Goal: Transaction & Acquisition: Purchase product/service

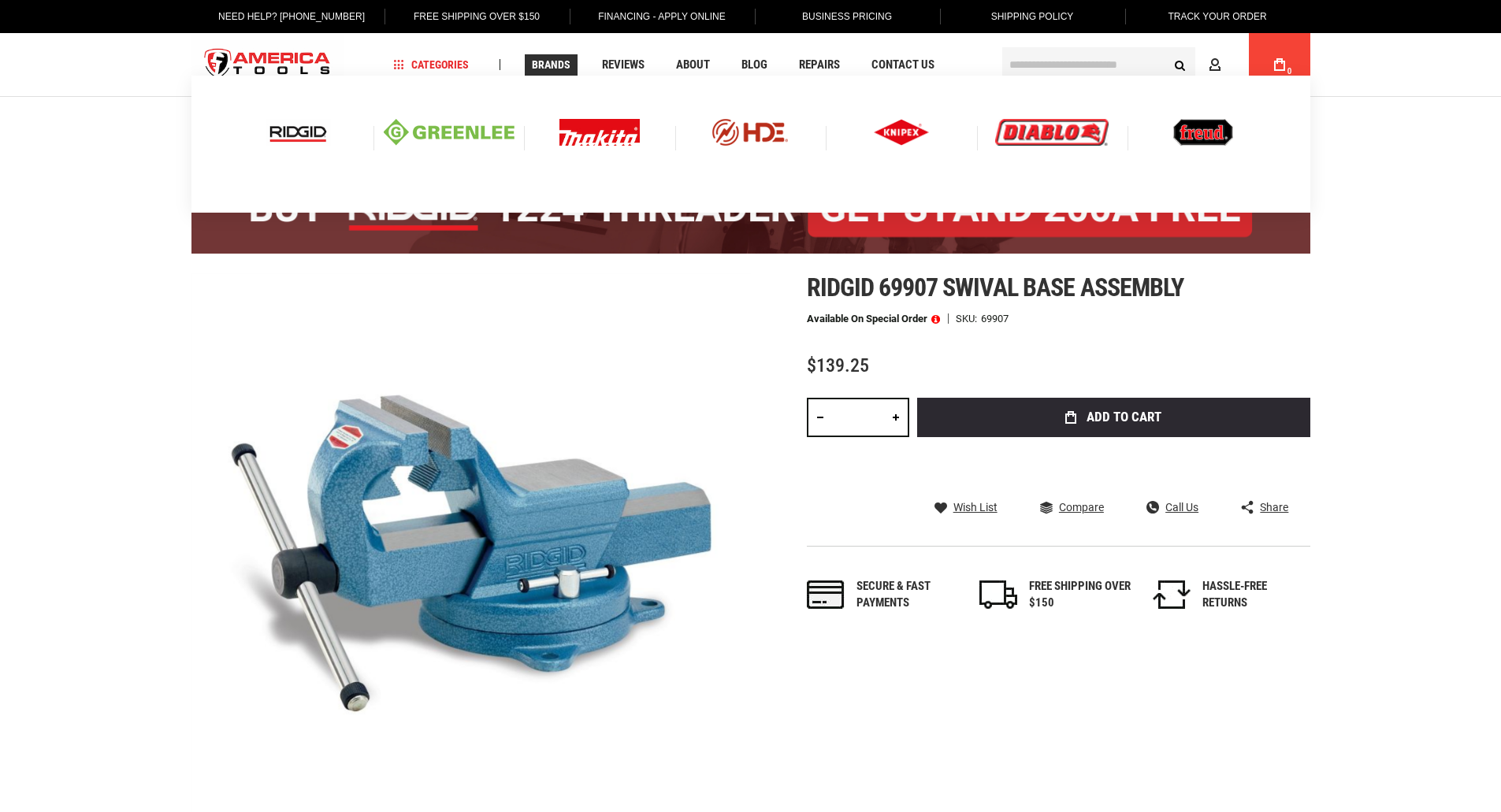
click at [289, 128] on img at bounding box center [298, 132] width 65 height 27
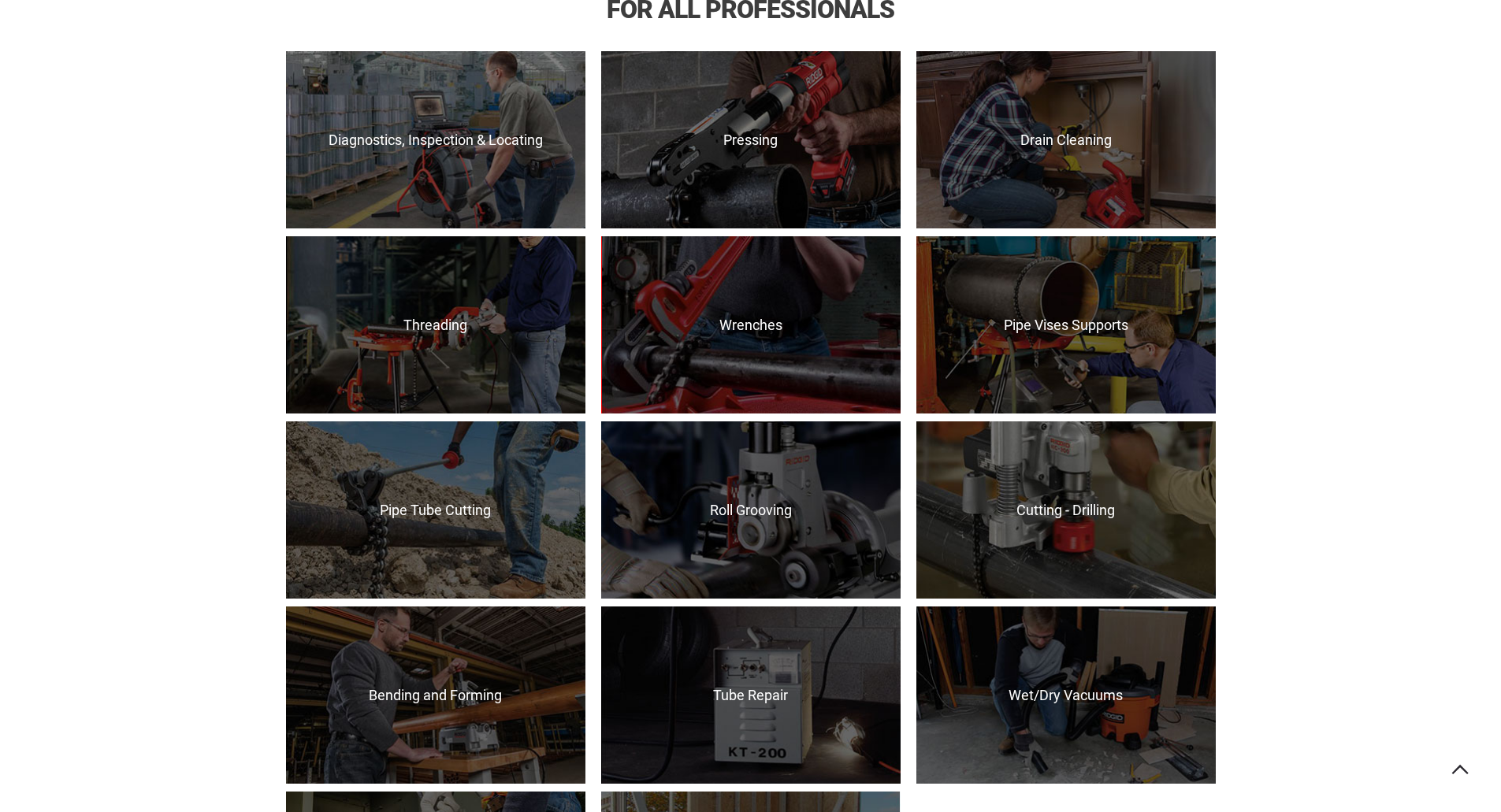
scroll to position [1103, 0]
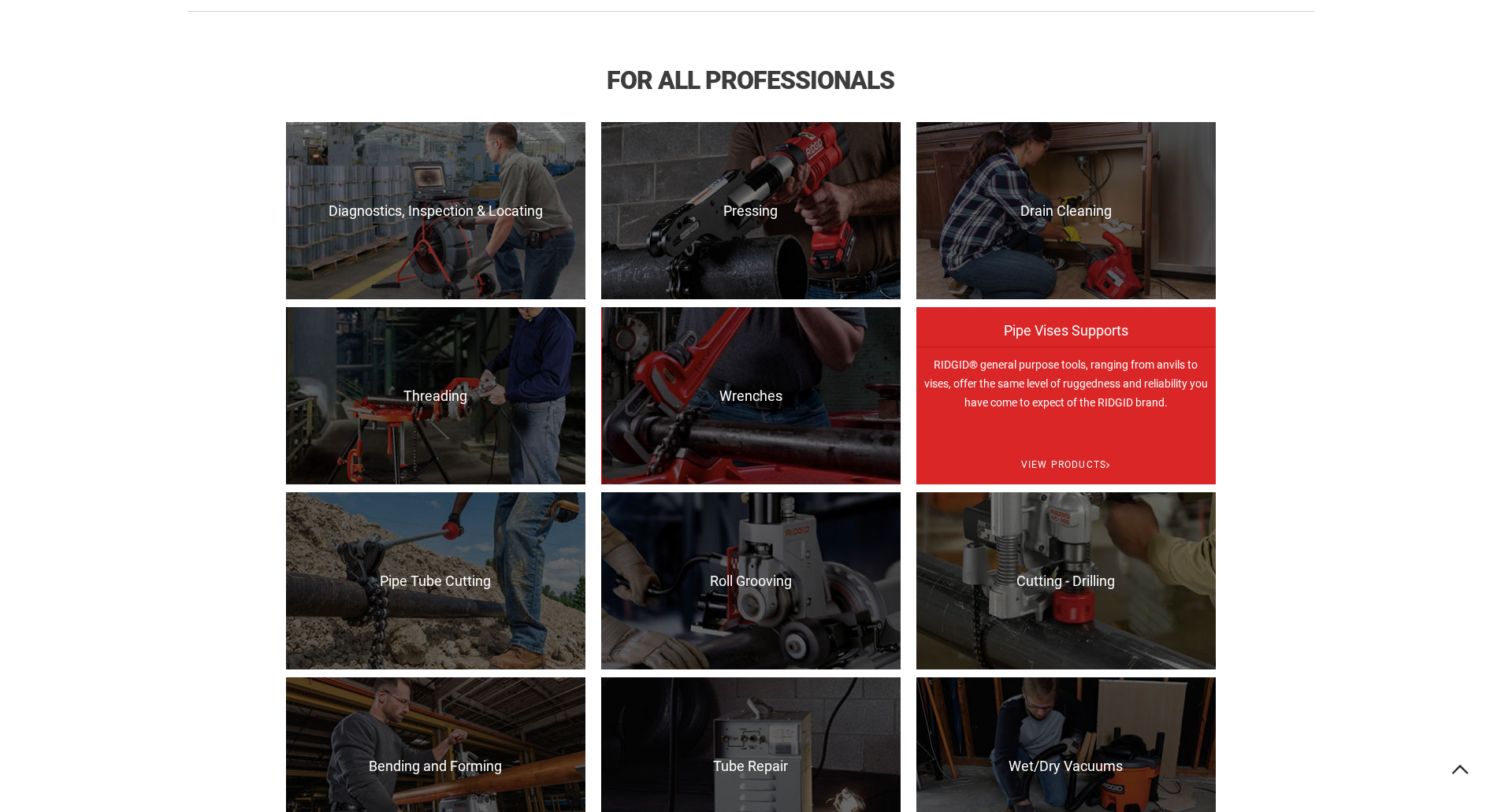
click at [1067, 417] on p "RIDGID® general purpose tools, ranging from anvils to vises, offer the same lev…" at bounding box center [1066, 435] width 299 height 178
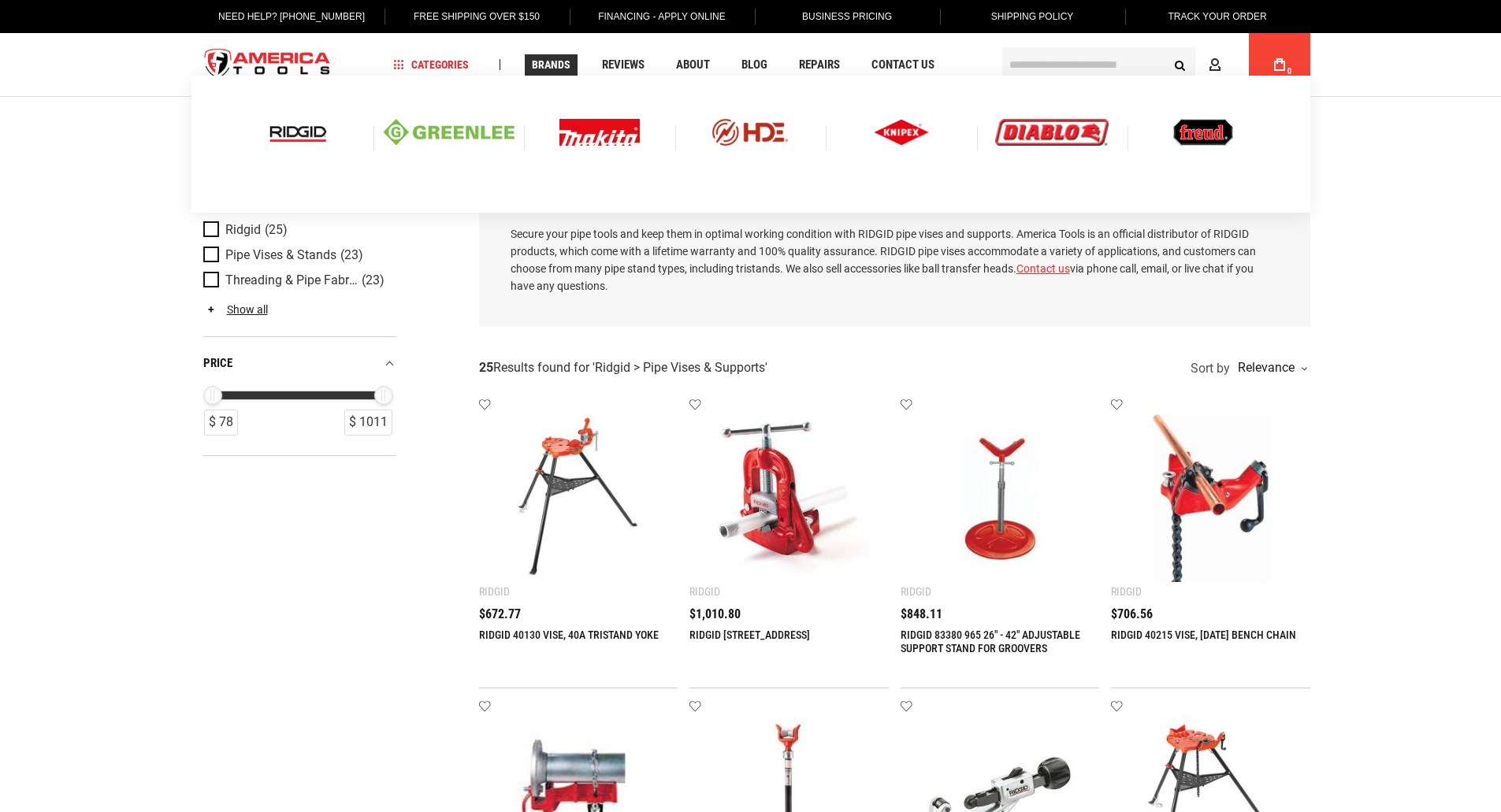
click at [301, 127] on img at bounding box center [298, 132] width 65 height 27
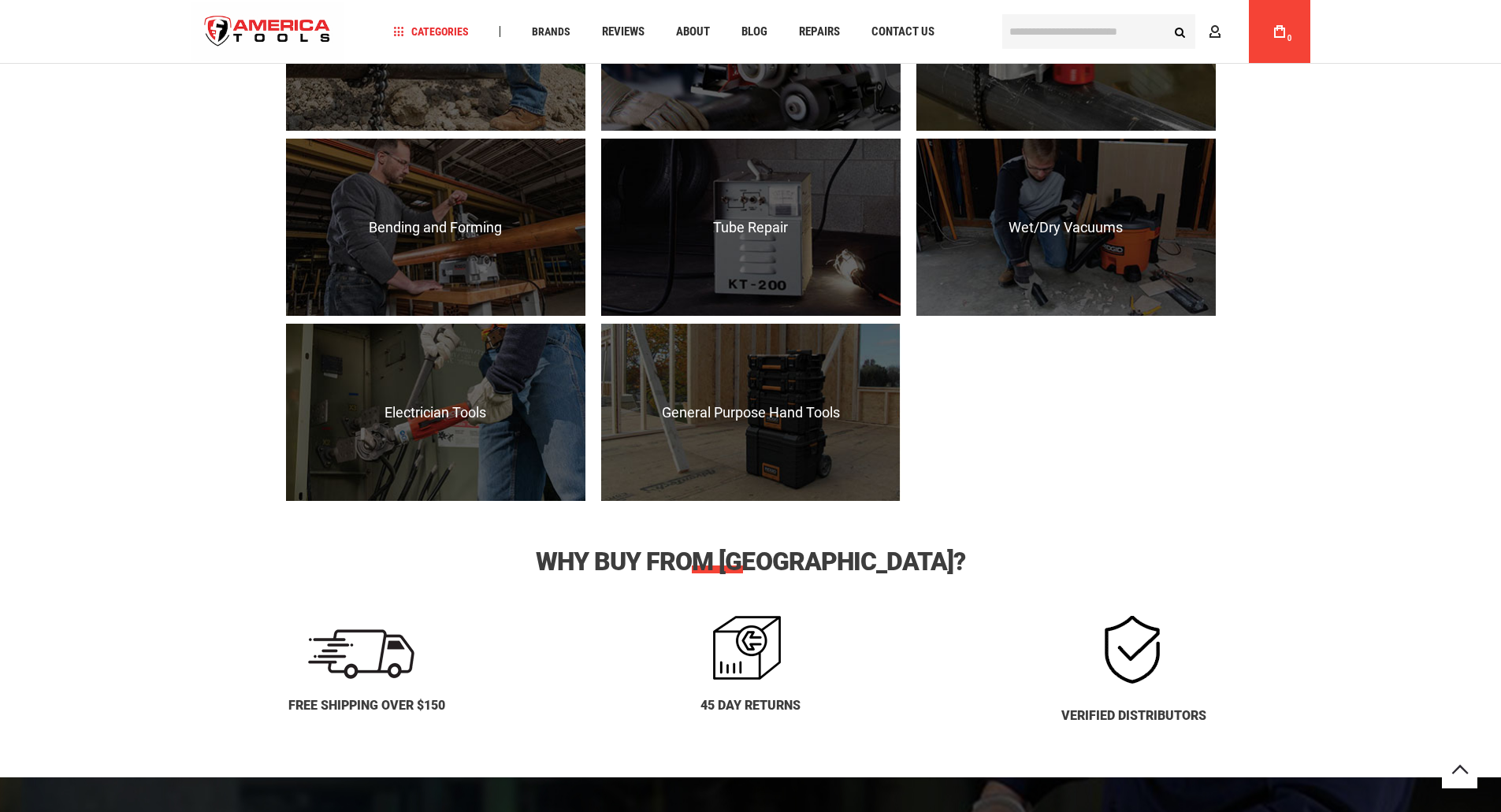
scroll to position [1654, 0]
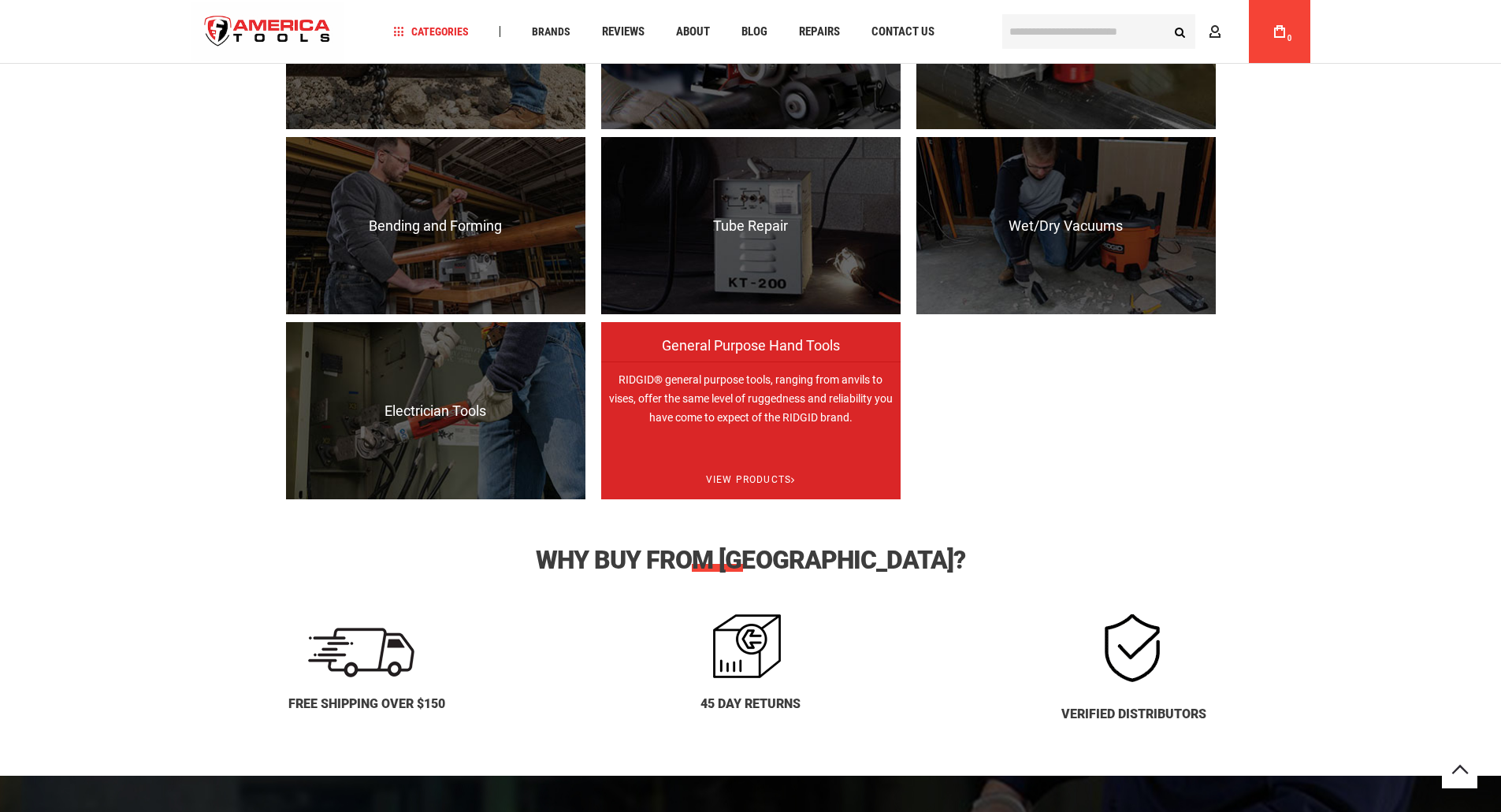
click at [790, 430] on p "RIDGID® general purpose tools, ranging from anvils to vises, offer the same lev…" at bounding box center [750, 450] width 299 height 178
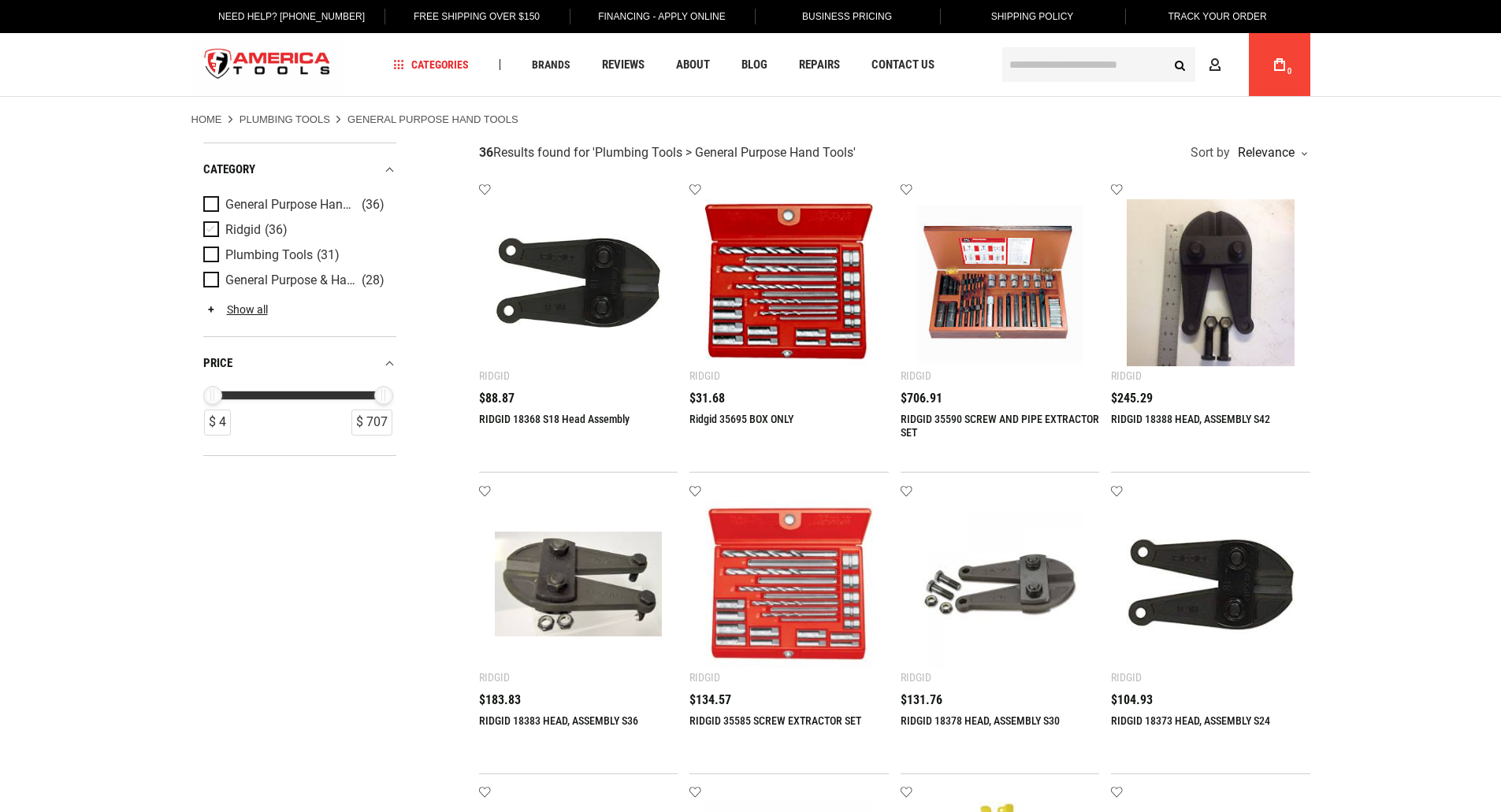
click at [247, 231] on span "Ridgid" at bounding box center [244, 230] width 36 height 14
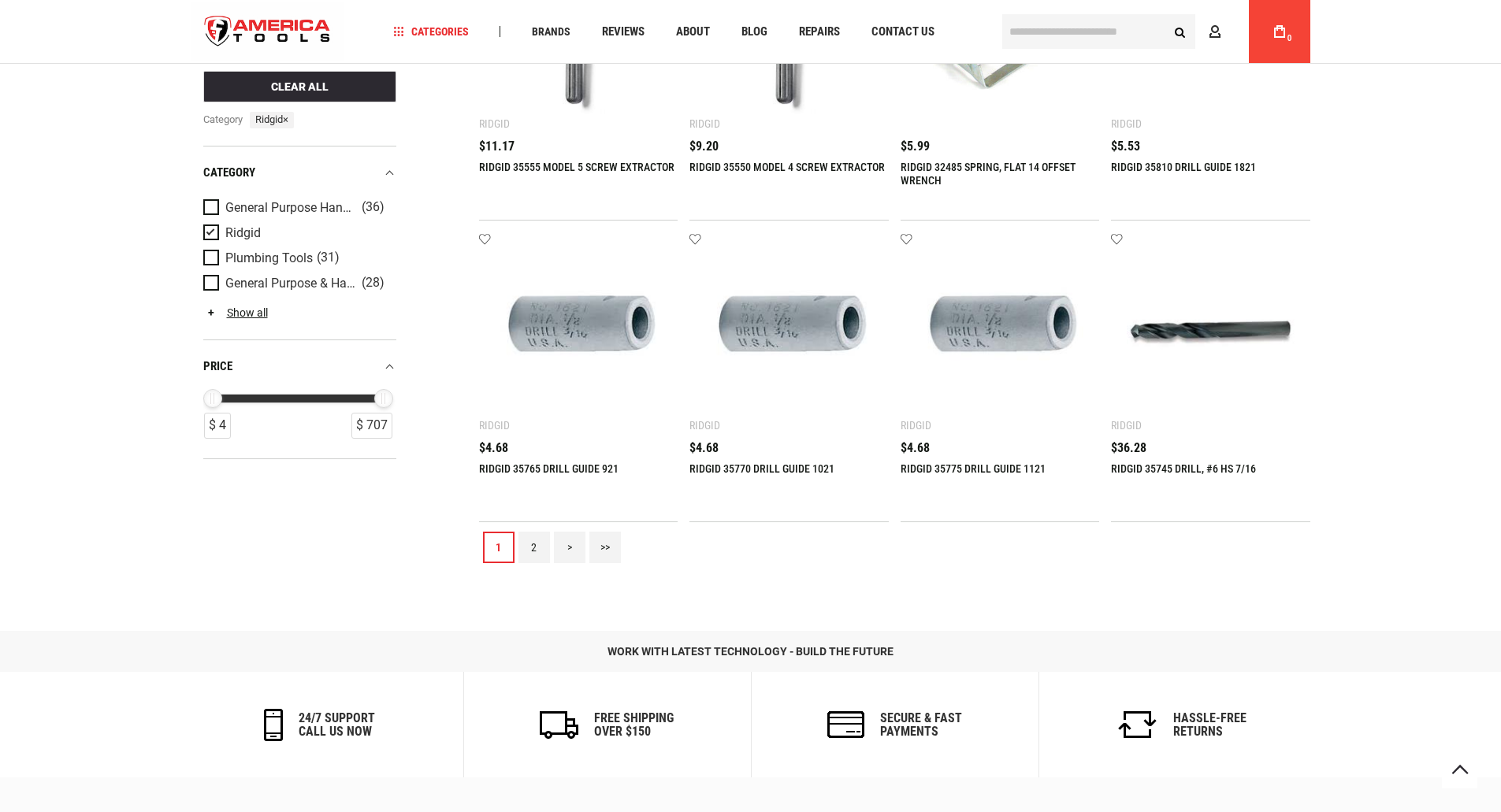
scroll to position [1786, 0]
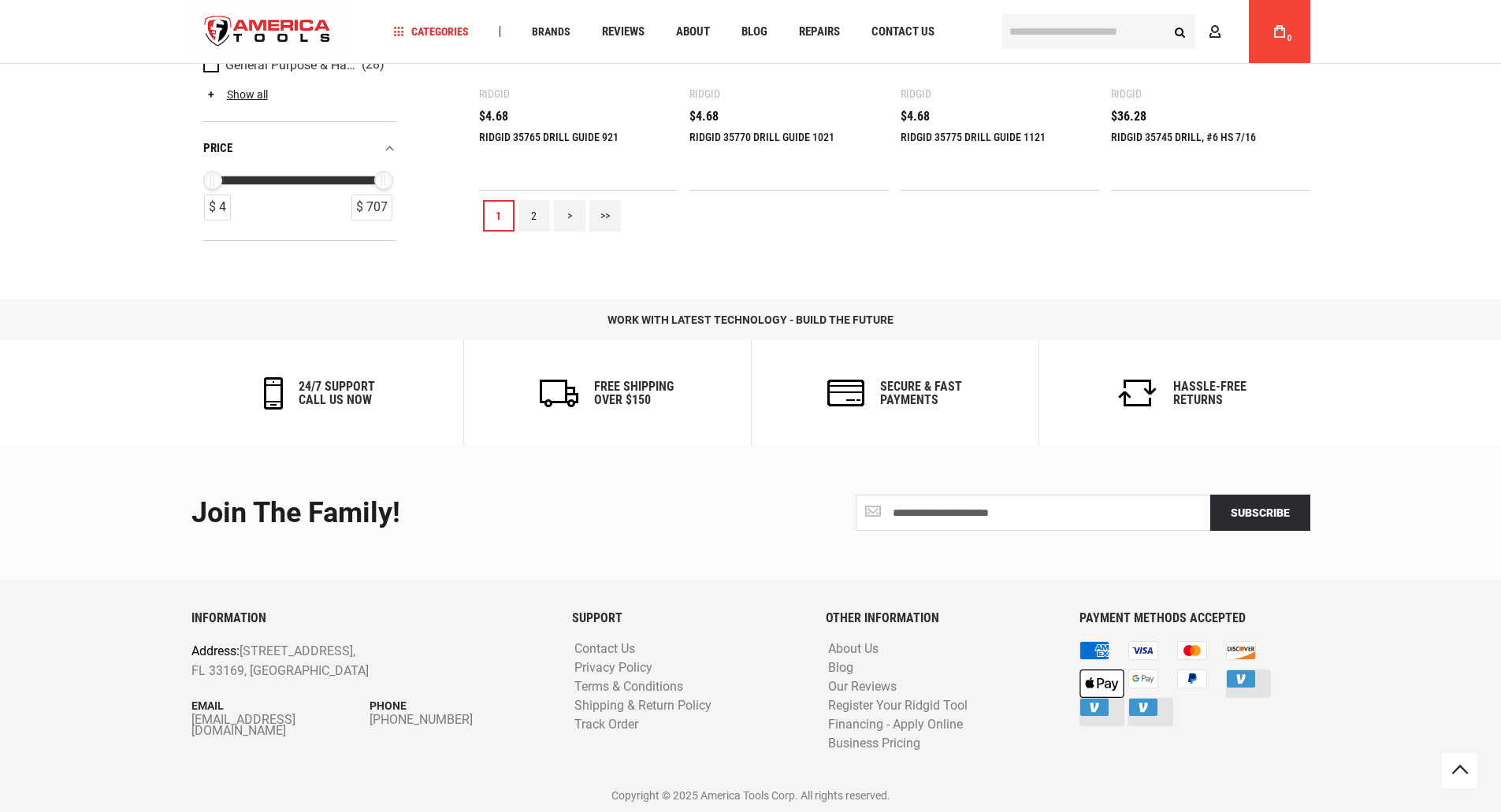
click at [568, 217] on link ">" at bounding box center [570, 216] width 32 height 32
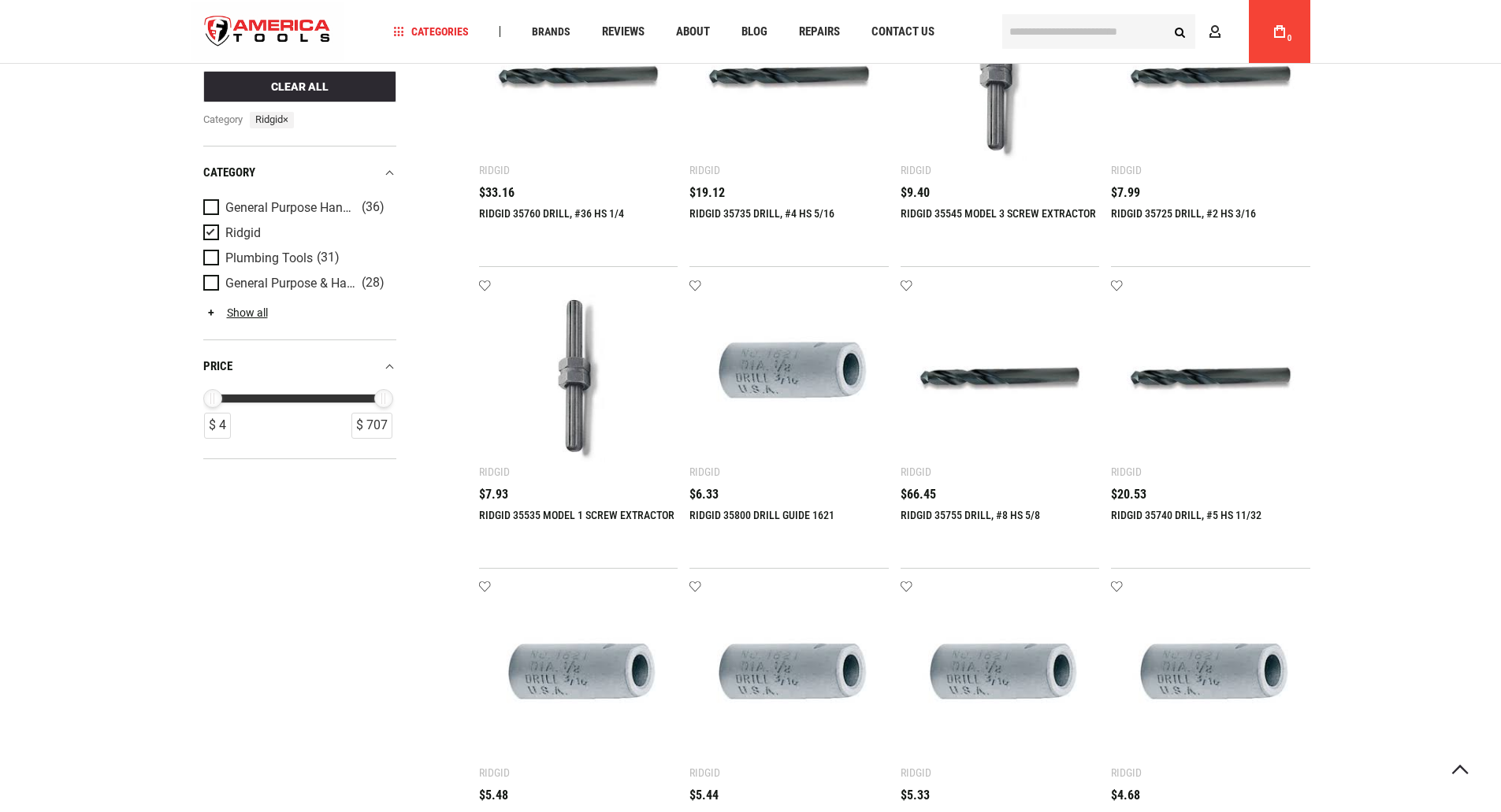
scroll to position [0, 0]
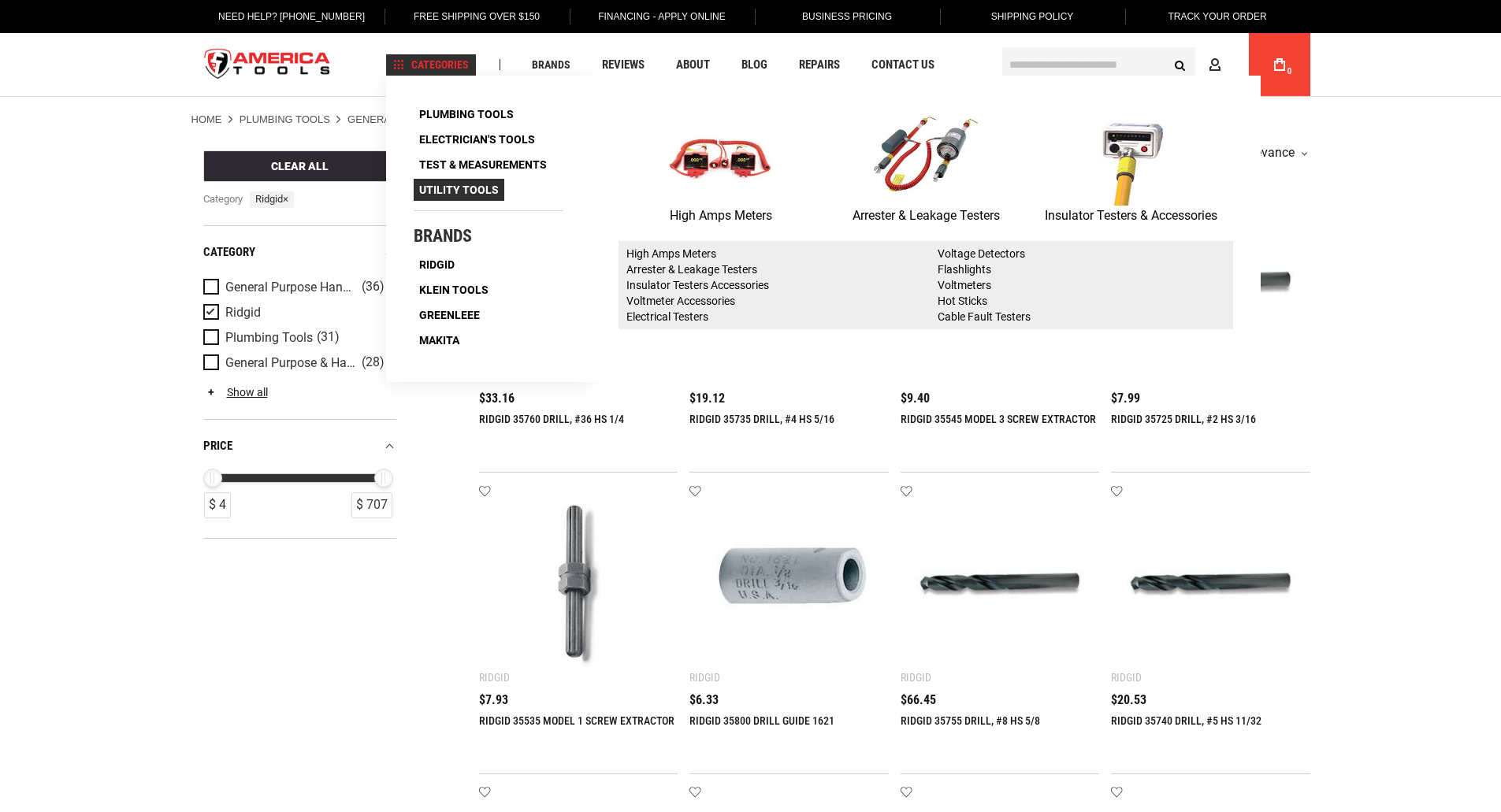
click at [457, 184] on span "Utility Tools" at bounding box center [459, 190] width 80 height 11
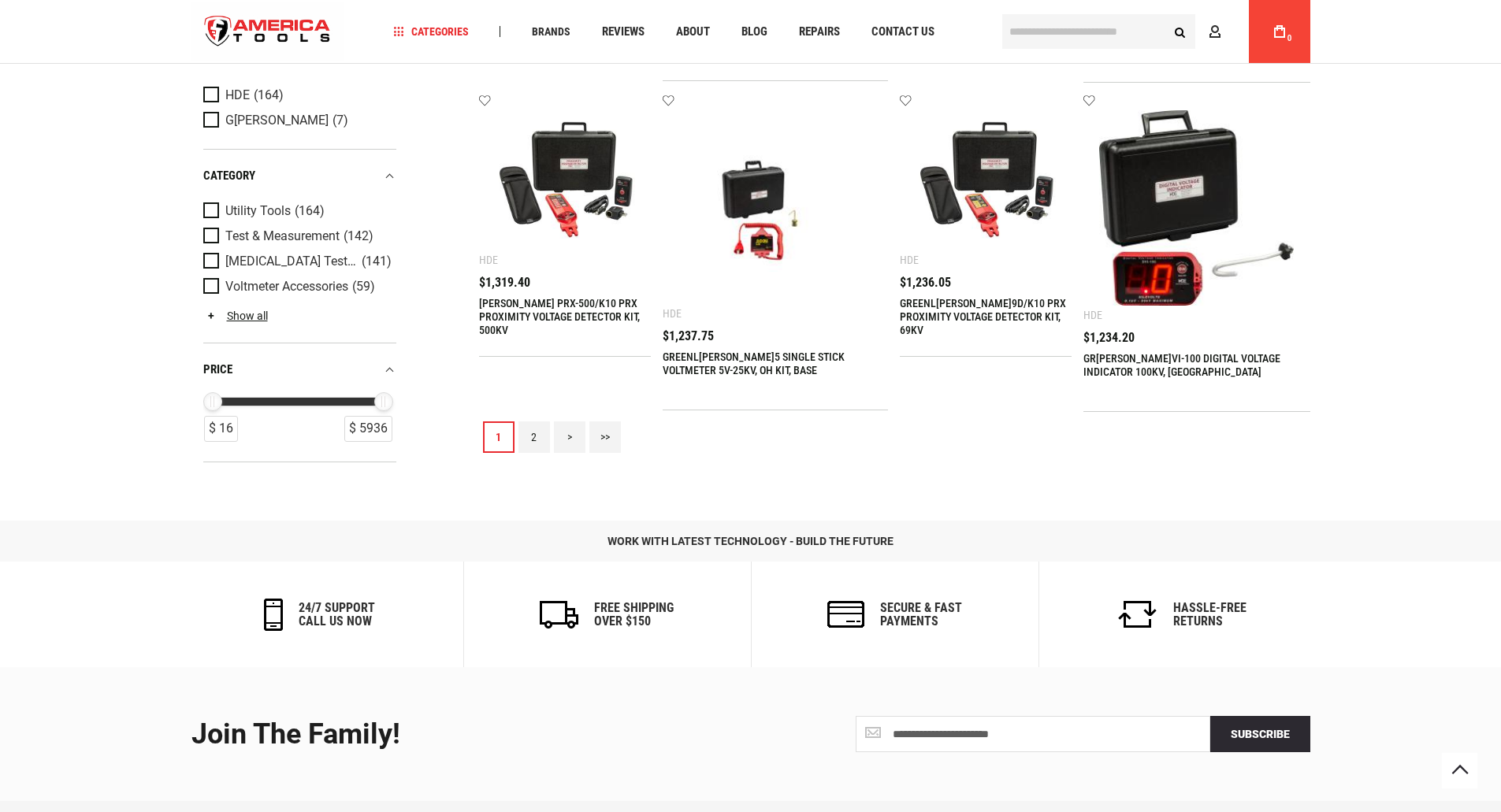
scroll to position [1786, 0]
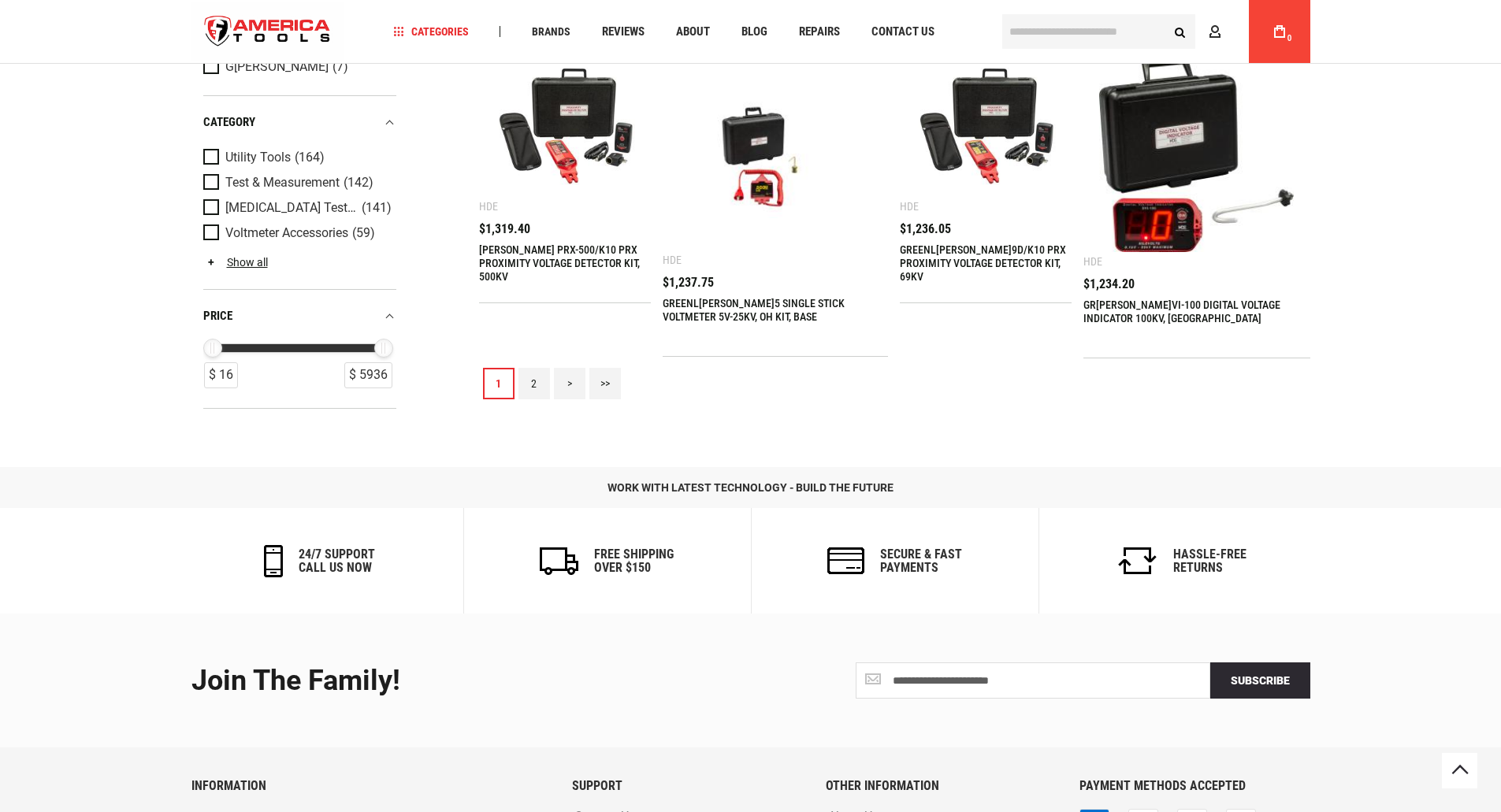
click at [568, 368] on link ">" at bounding box center [570, 384] width 32 height 32
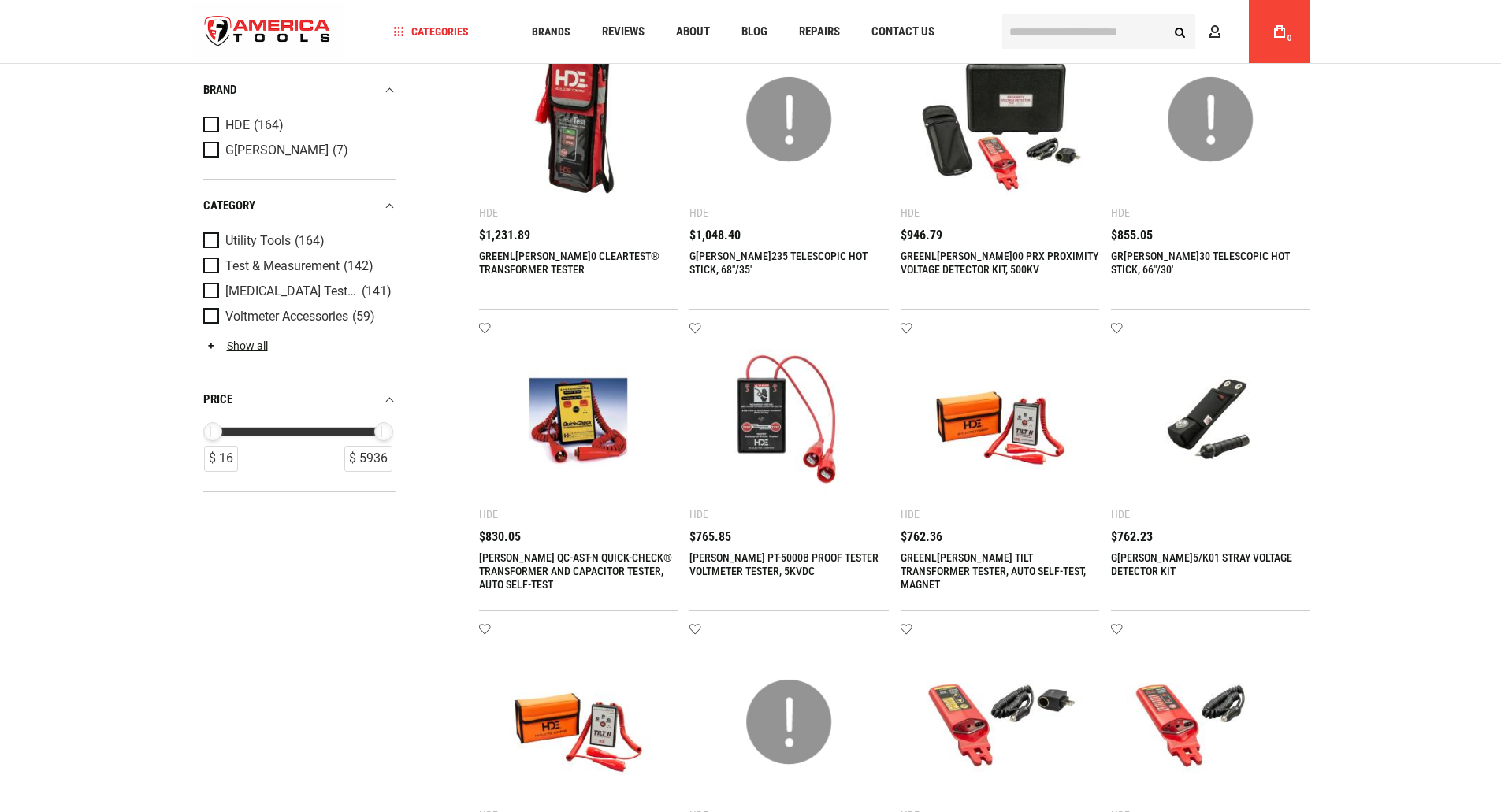
scroll to position [0, 0]
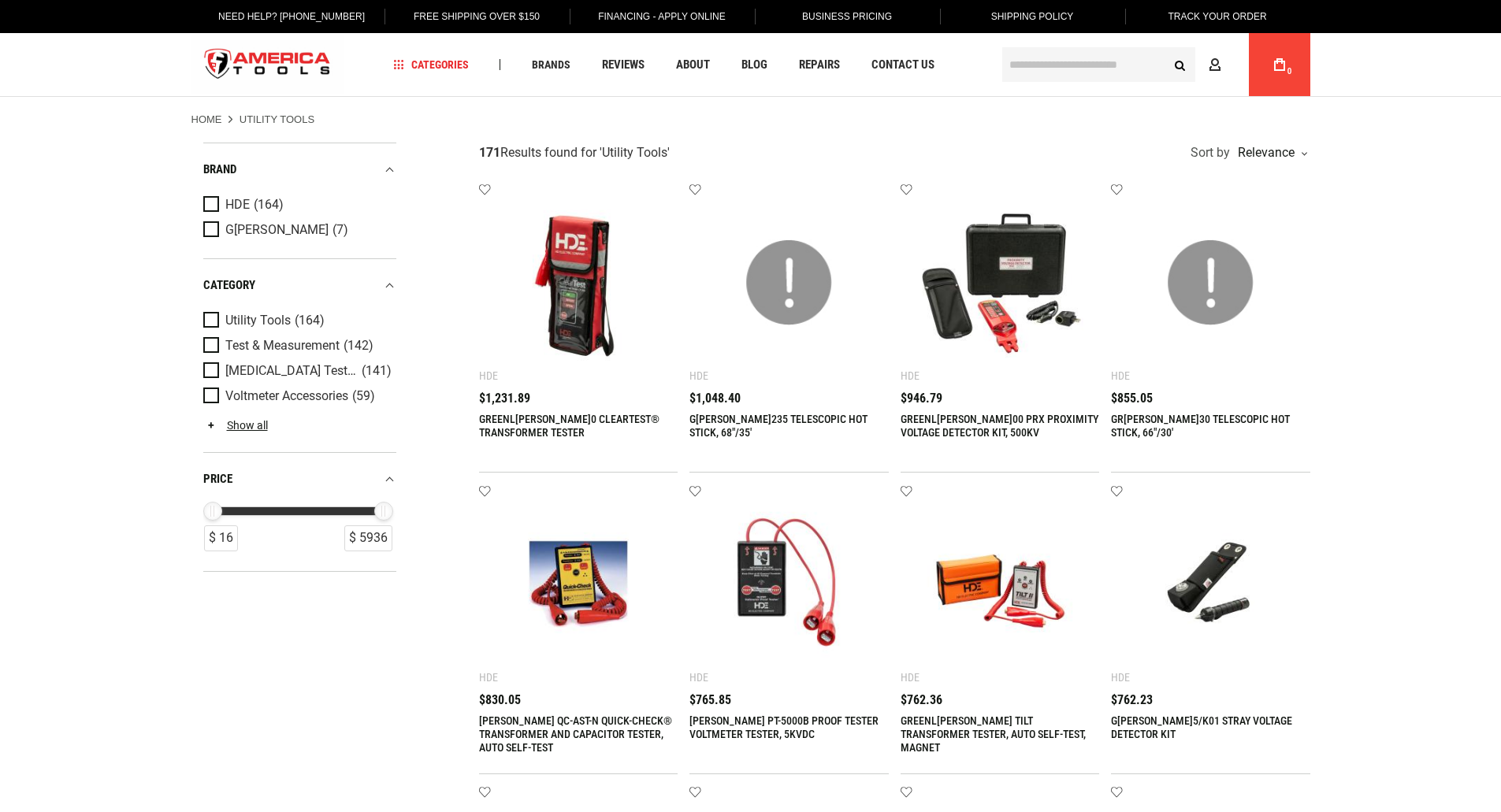
click at [1051, 60] on input "text" at bounding box center [1098, 64] width 193 height 35
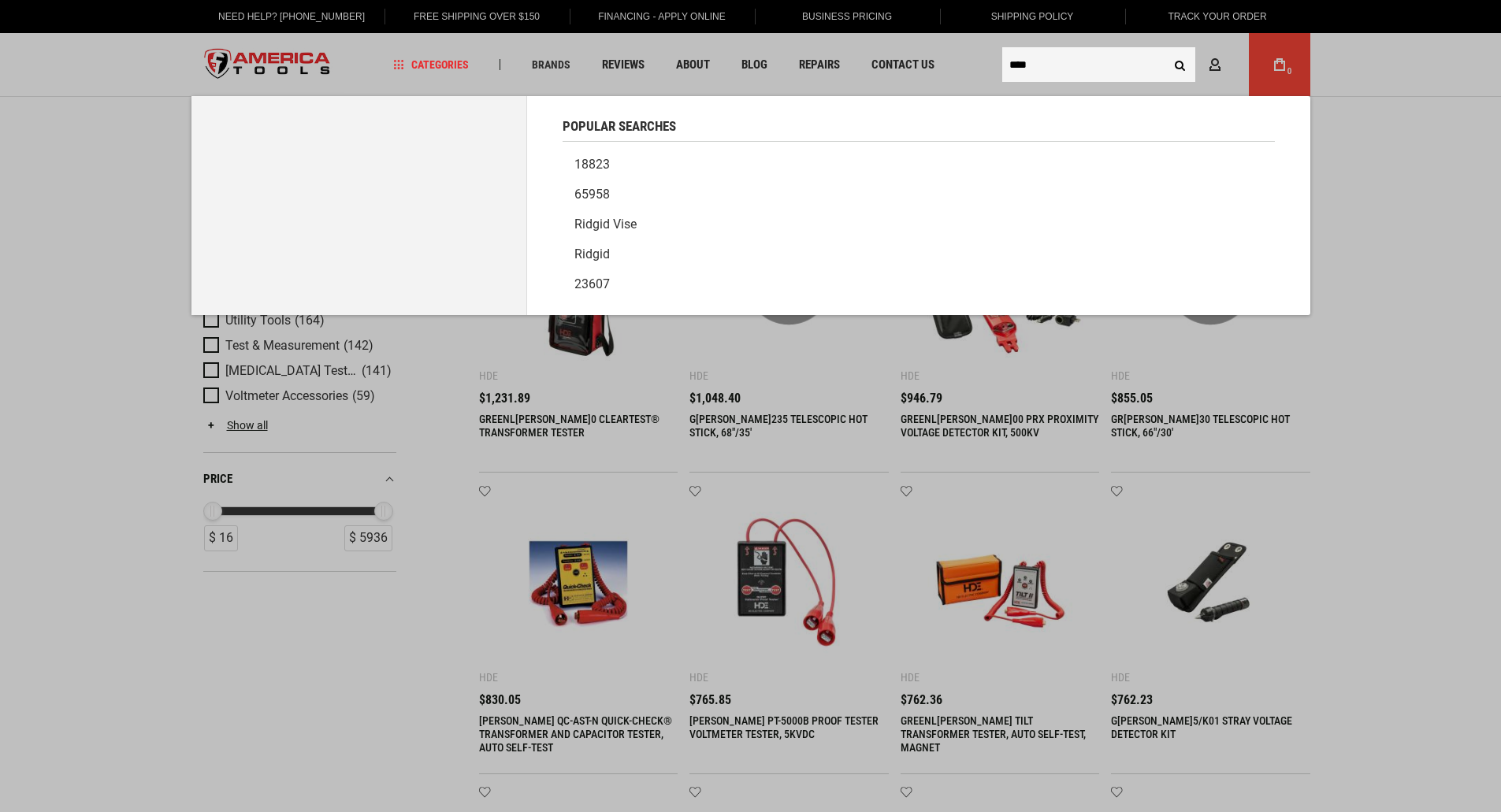
type input "****"
click at [1165, 50] on button "Search" at bounding box center [1180, 64] width 30 height 30
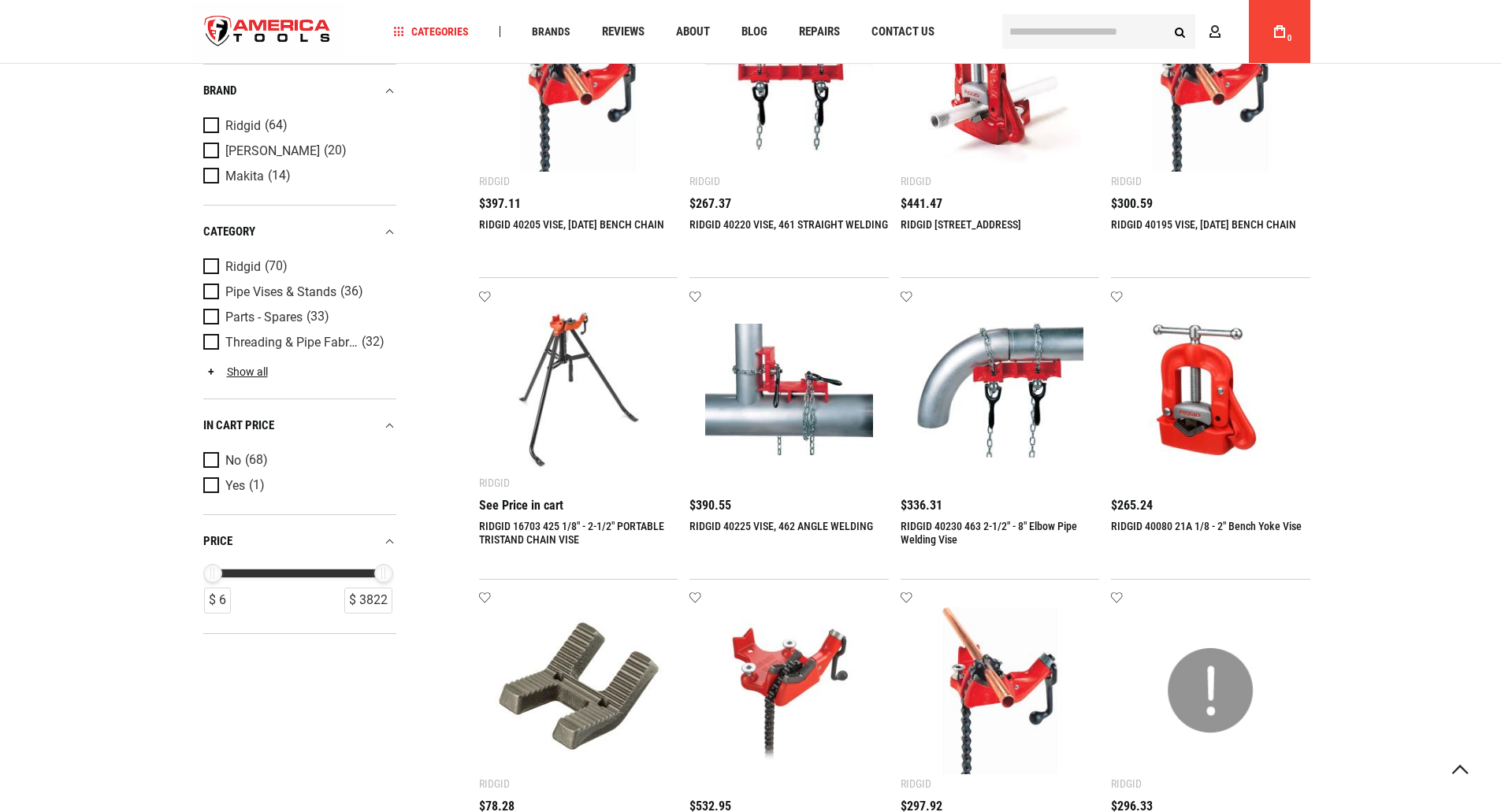
scroll to position [1575, 0]
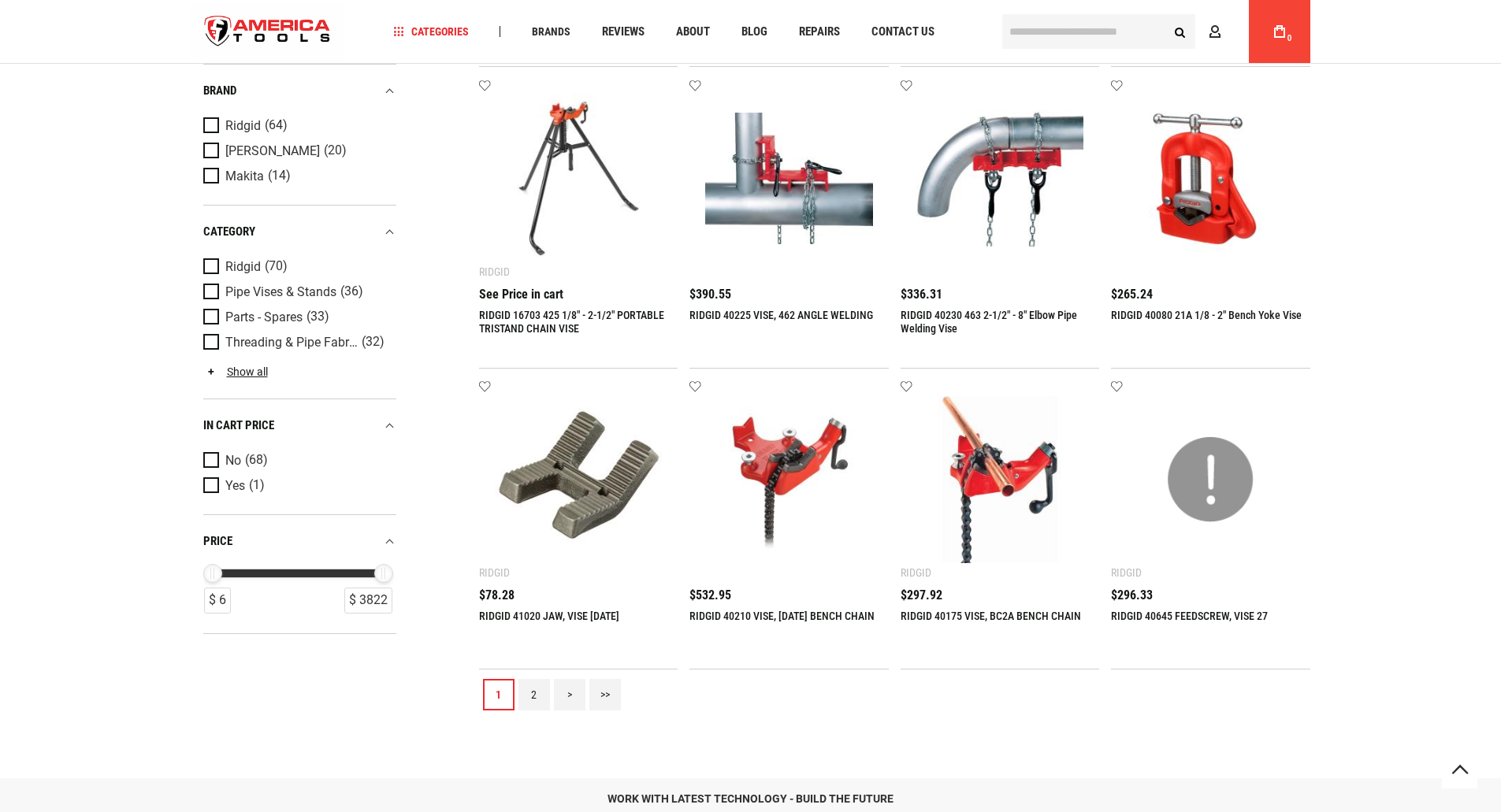
click at [570, 695] on link ">" at bounding box center [570, 695] width 32 height 32
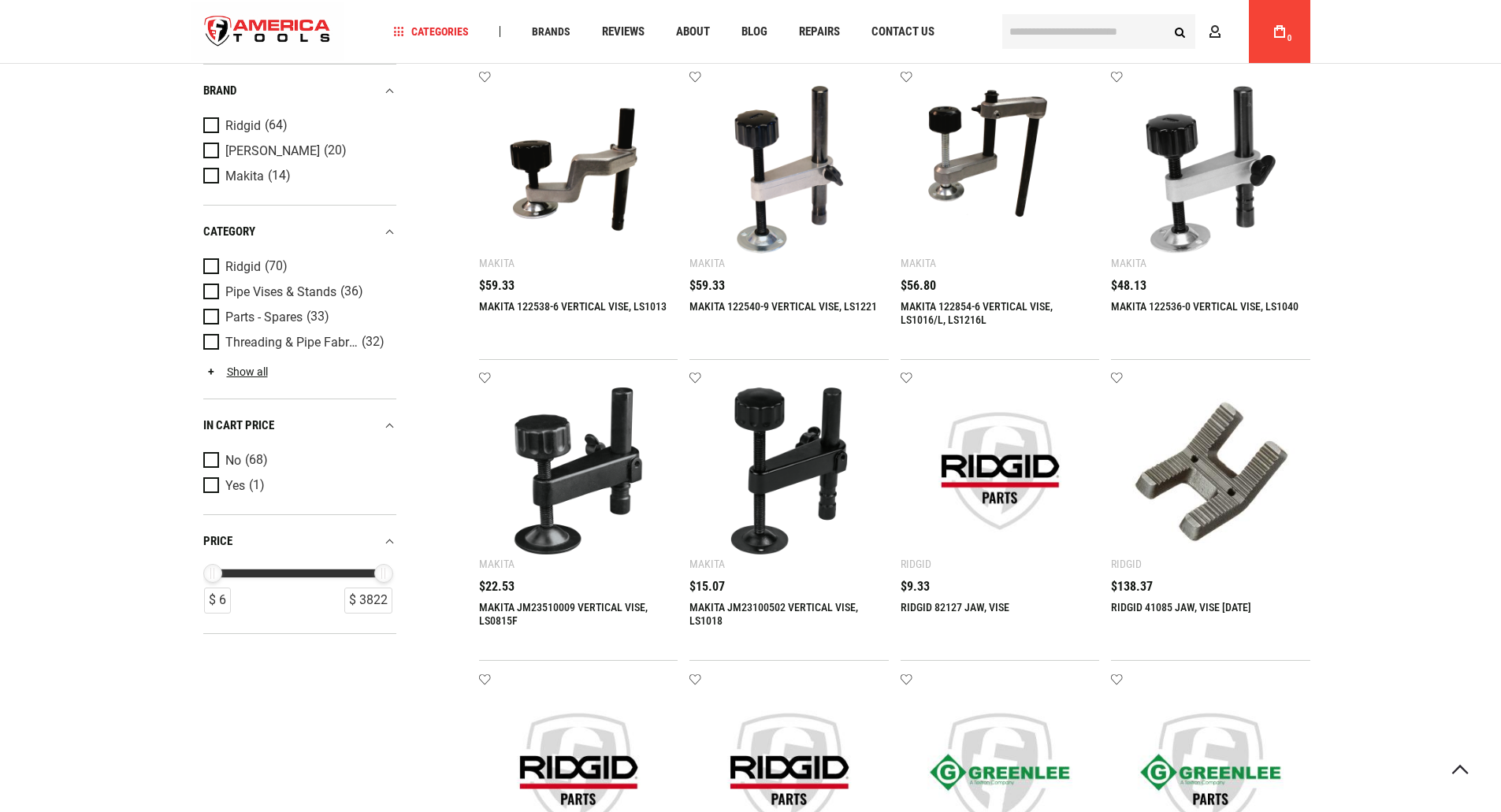
scroll to position [1181, 0]
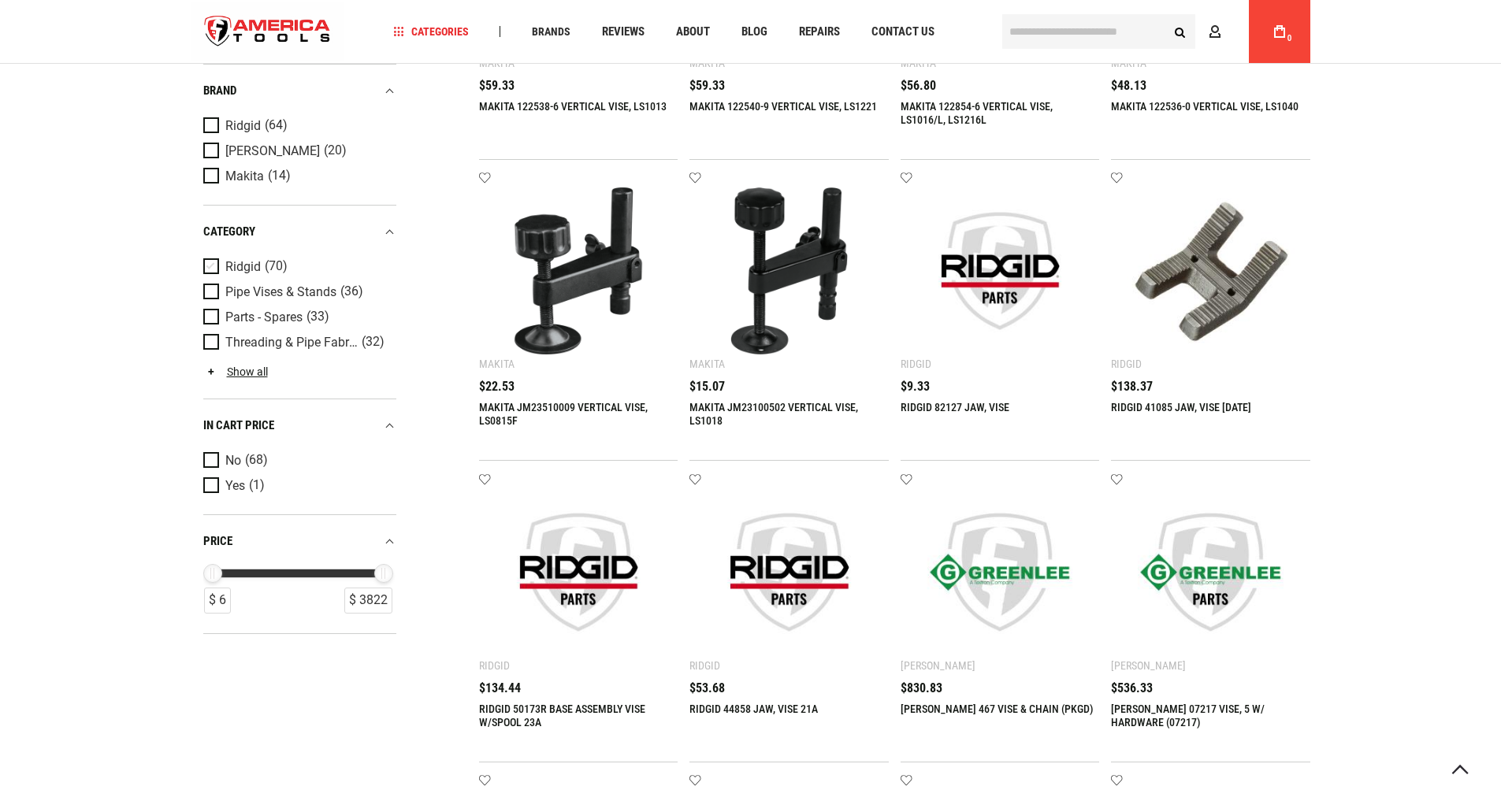
click at [239, 266] on span "Ridgid" at bounding box center [244, 266] width 36 height 14
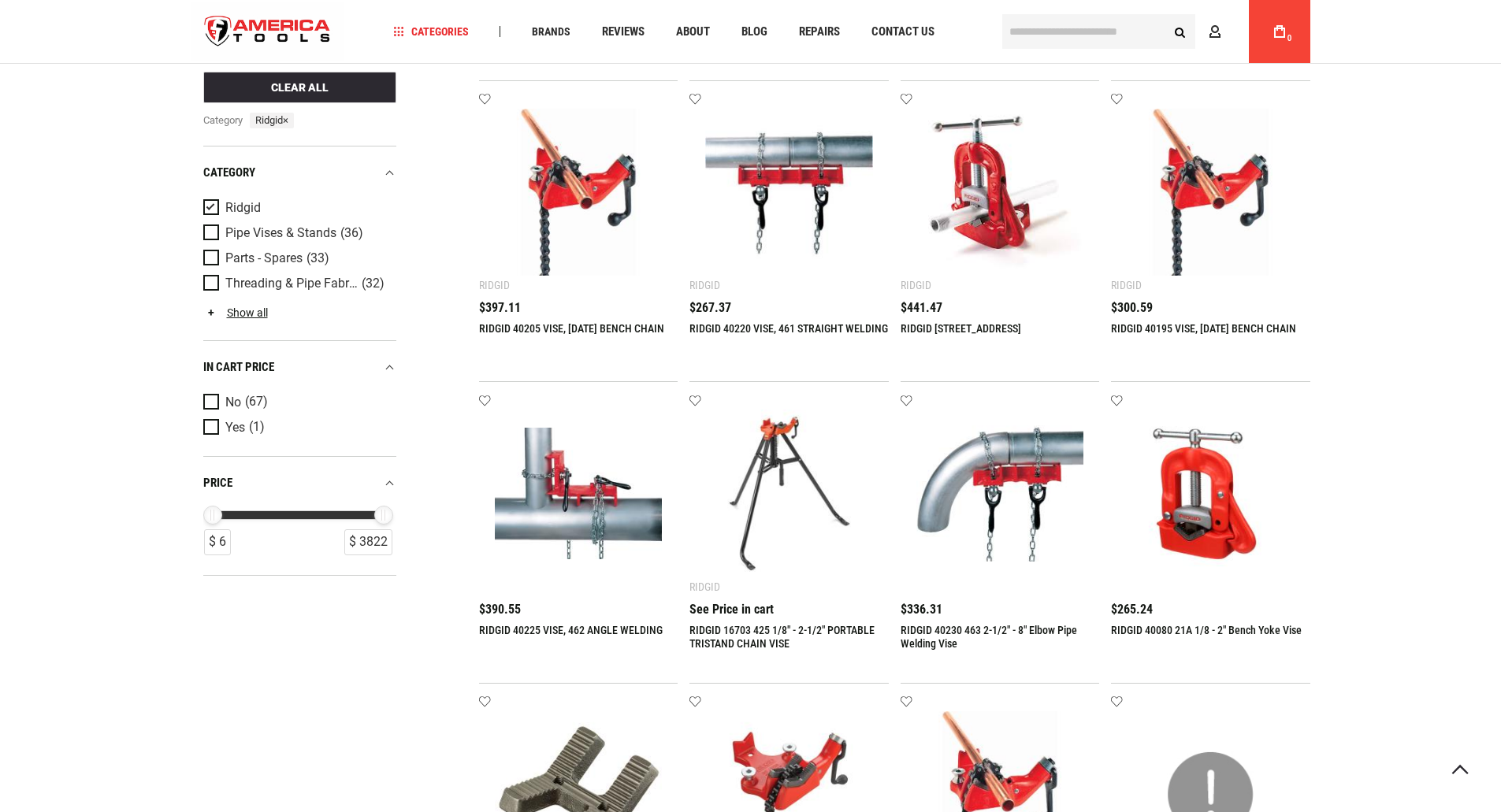
scroll to position [1575, 0]
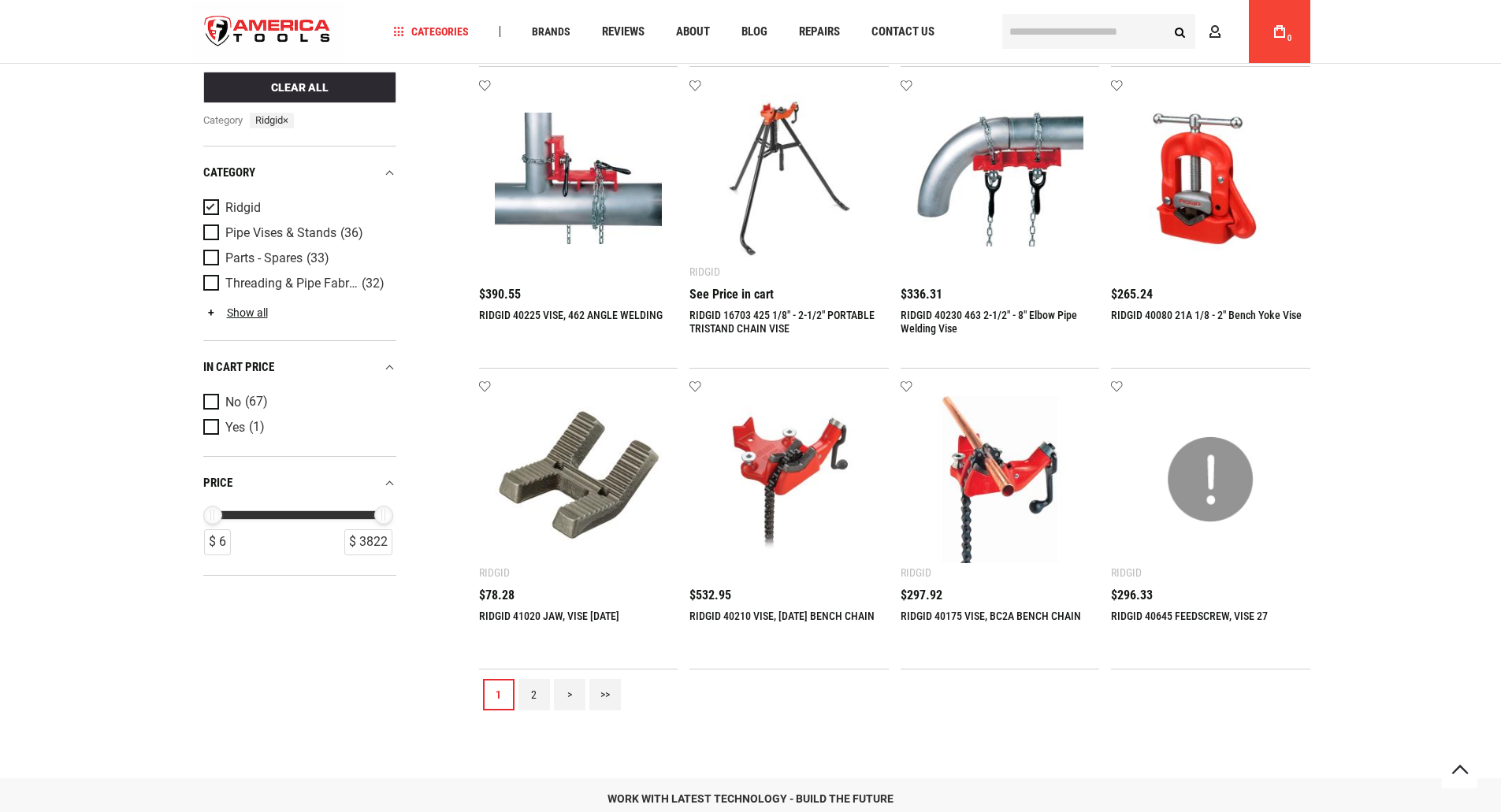
click at [570, 698] on link ">" at bounding box center [570, 695] width 32 height 32
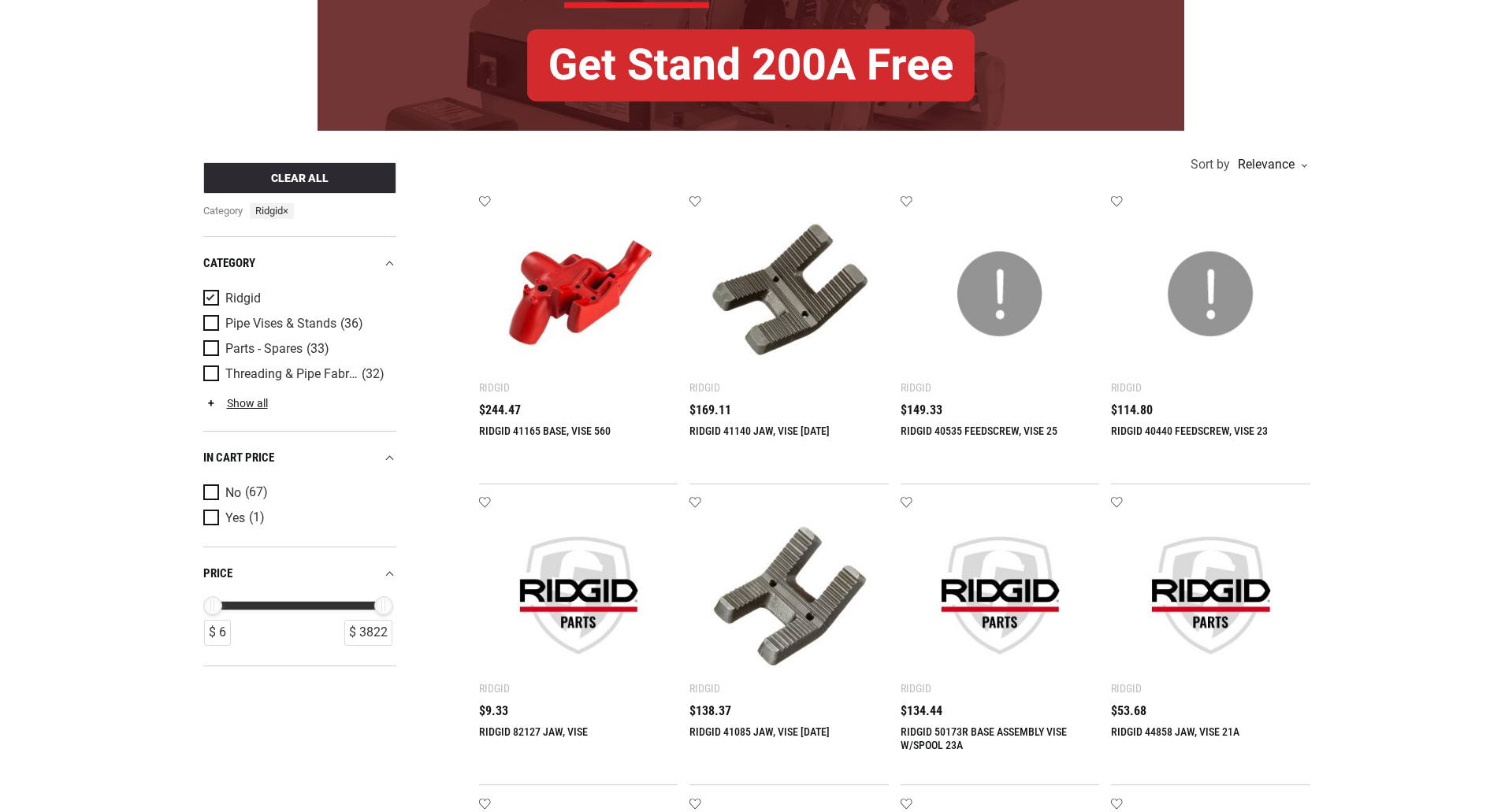
scroll to position [0, 0]
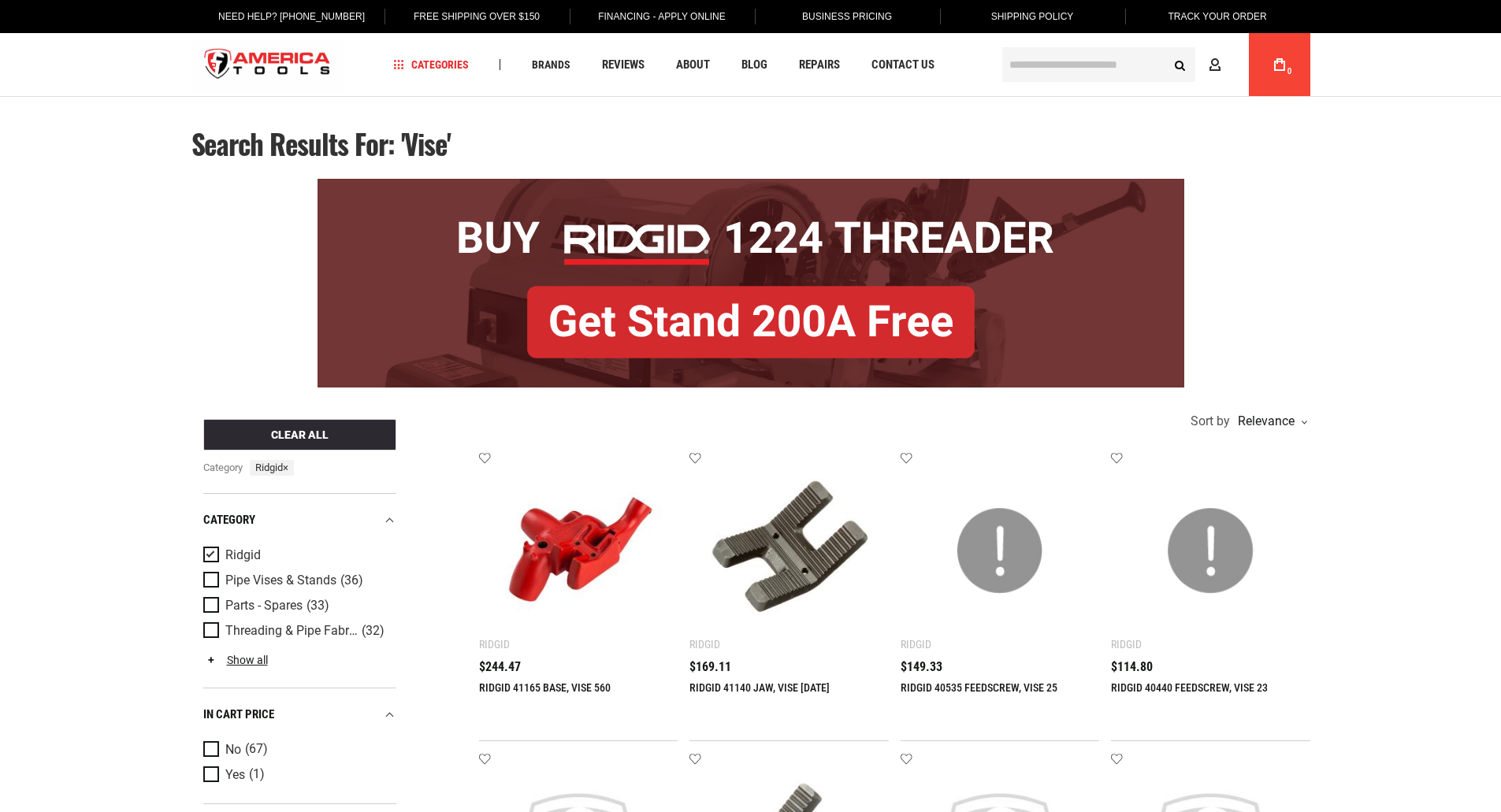
click at [1037, 52] on input "text" at bounding box center [1098, 64] width 193 height 35
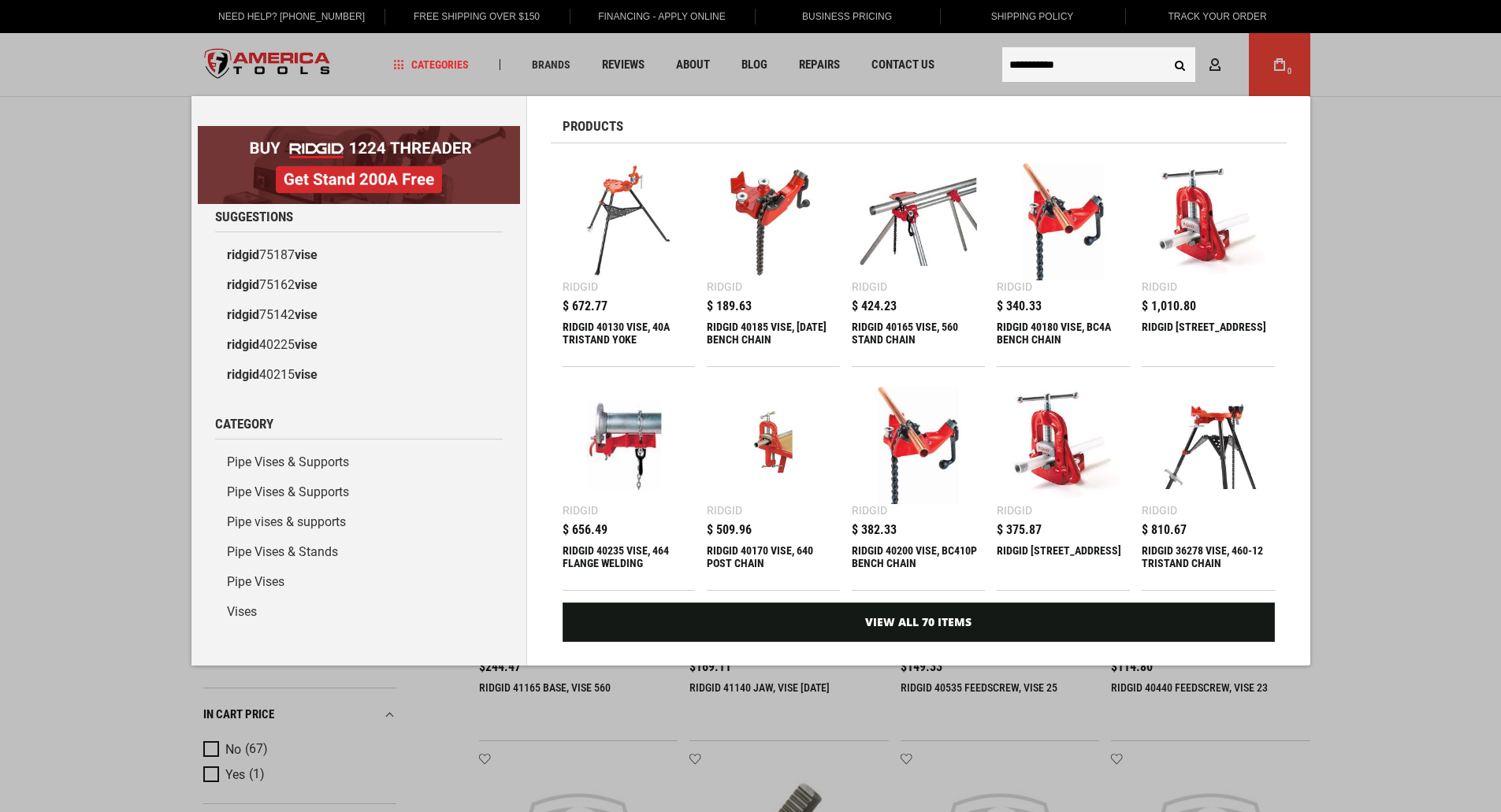
type input "**********"
click at [1165, 50] on button "Search" at bounding box center [1180, 64] width 30 height 30
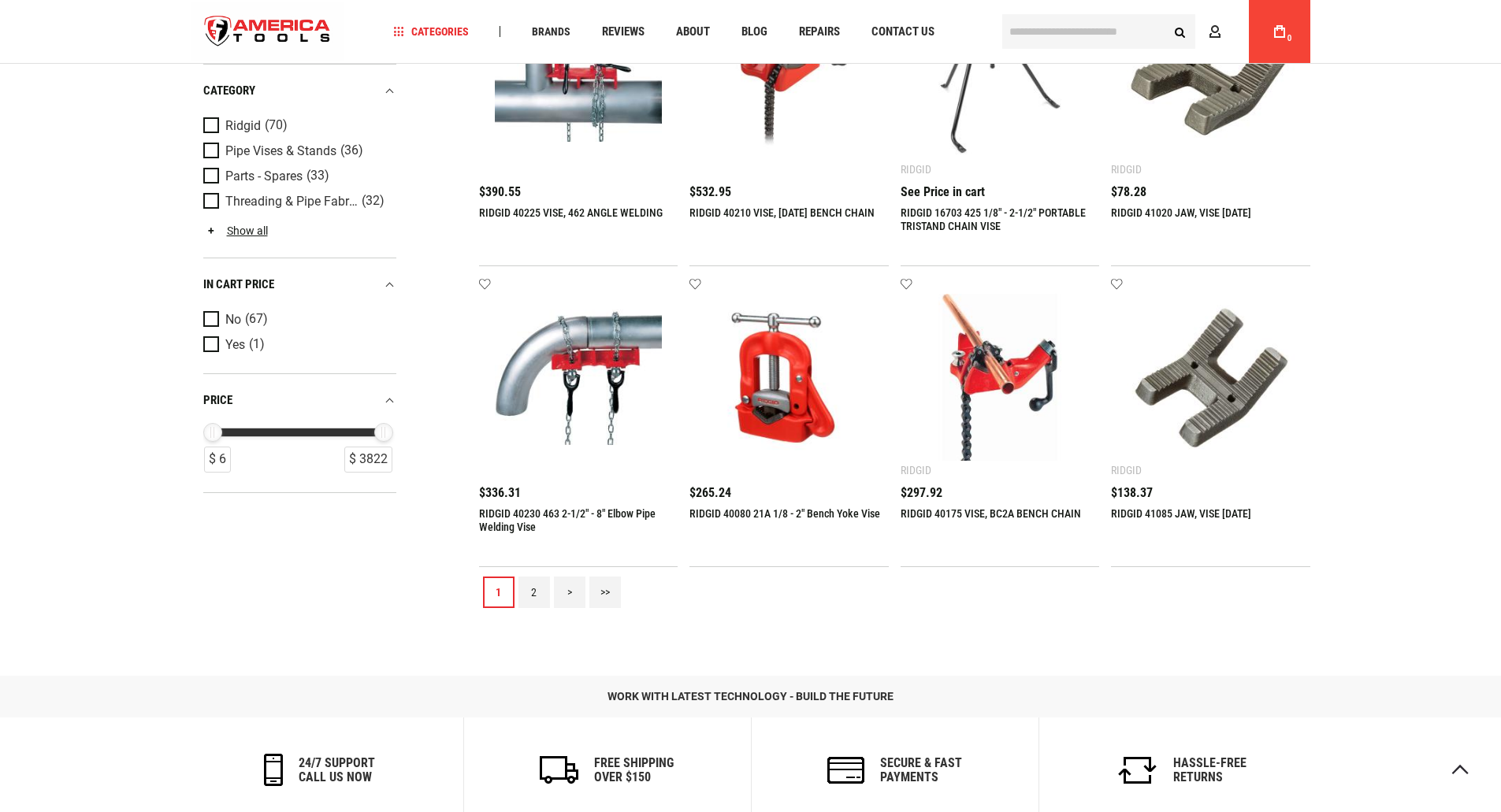
scroll to position [1732, 0]
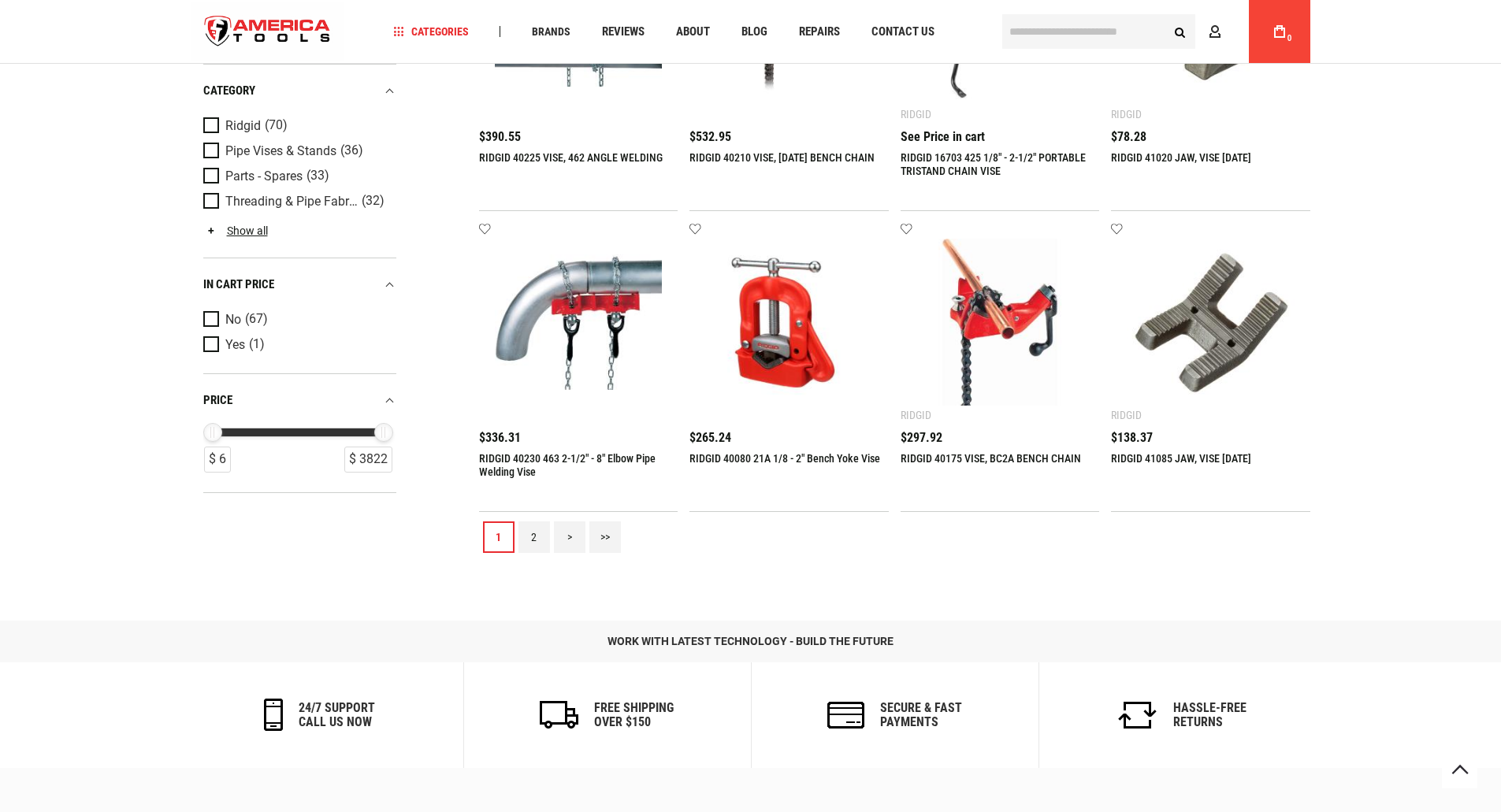
click at [563, 534] on link ">" at bounding box center [570, 537] width 32 height 32
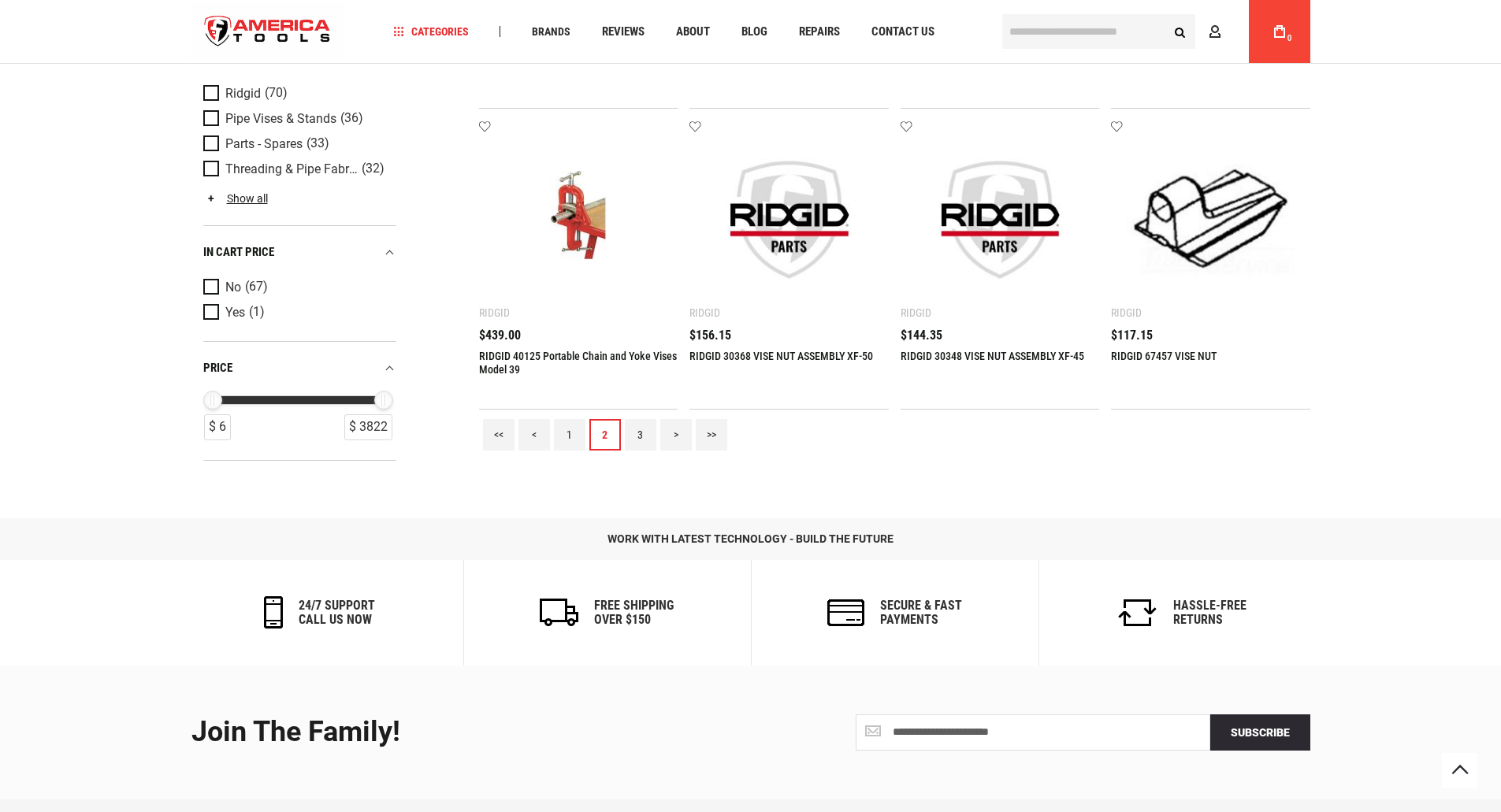
scroll to position [1890, 0]
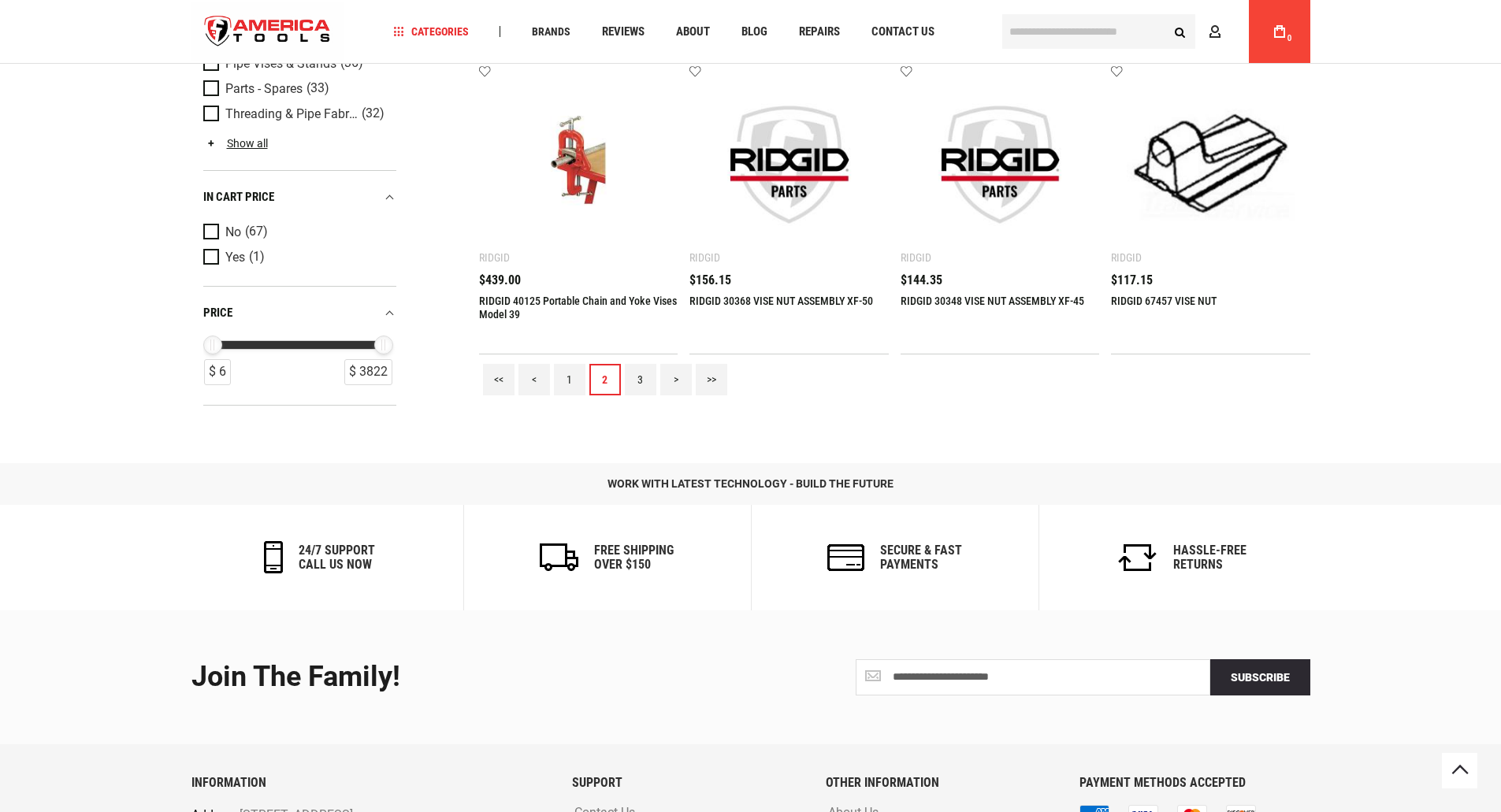
click at [678, 380] on link ">" at bounding box center [676, 380] width 32 height 32
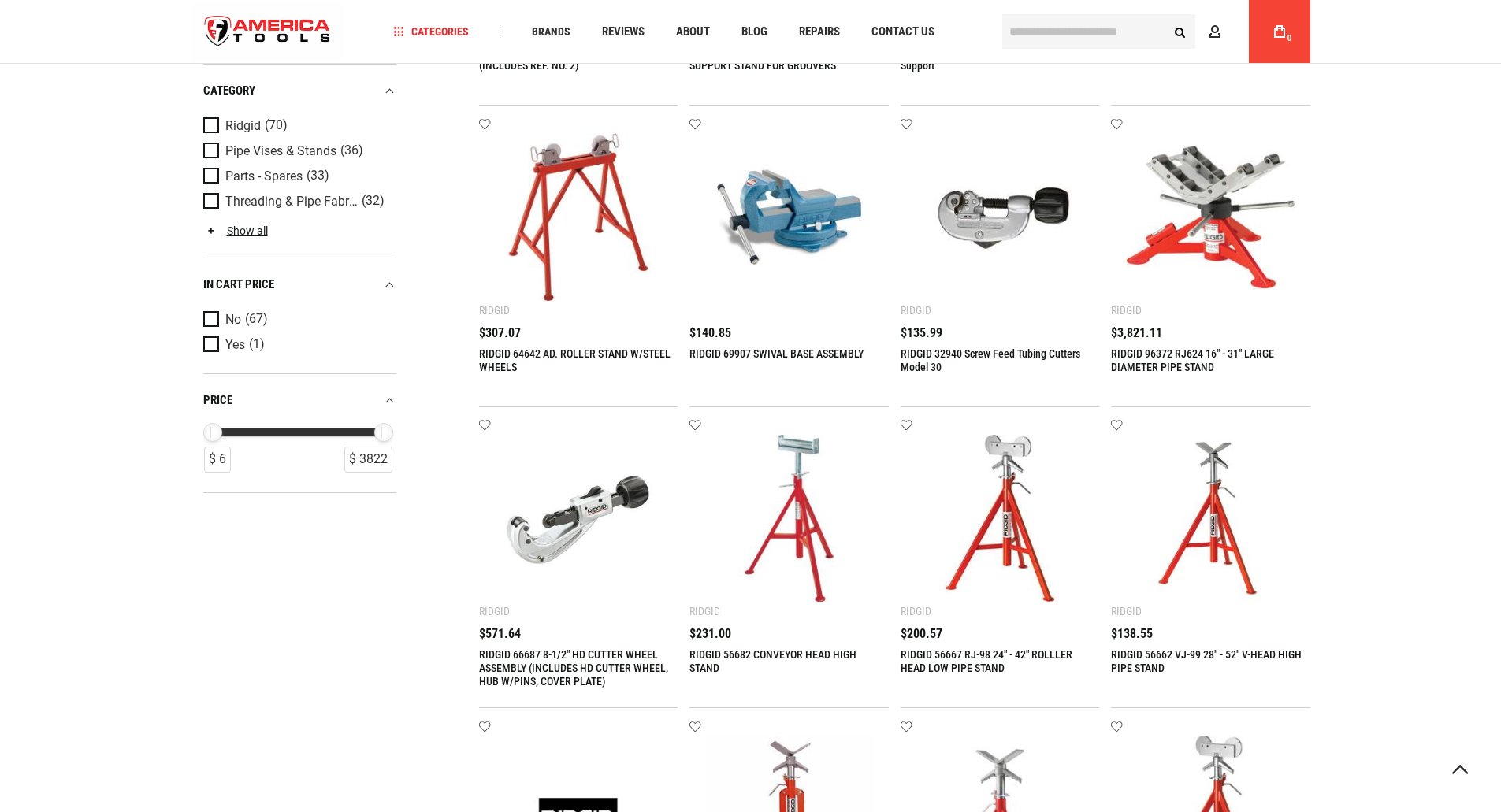
scroll to position [788, 0]
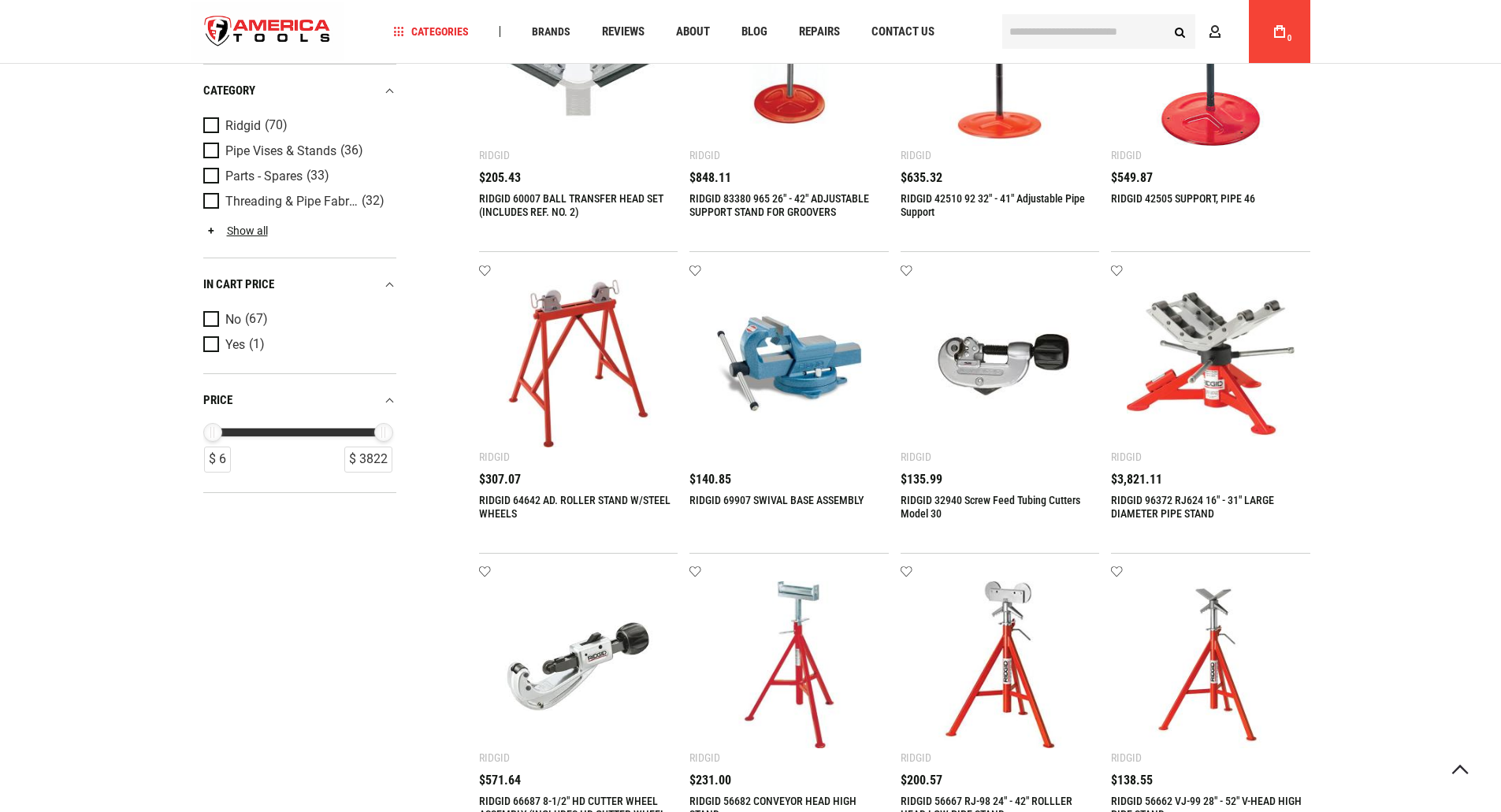
click at [799, 341] on img at bounding box center [789, 363] width 168 height 168
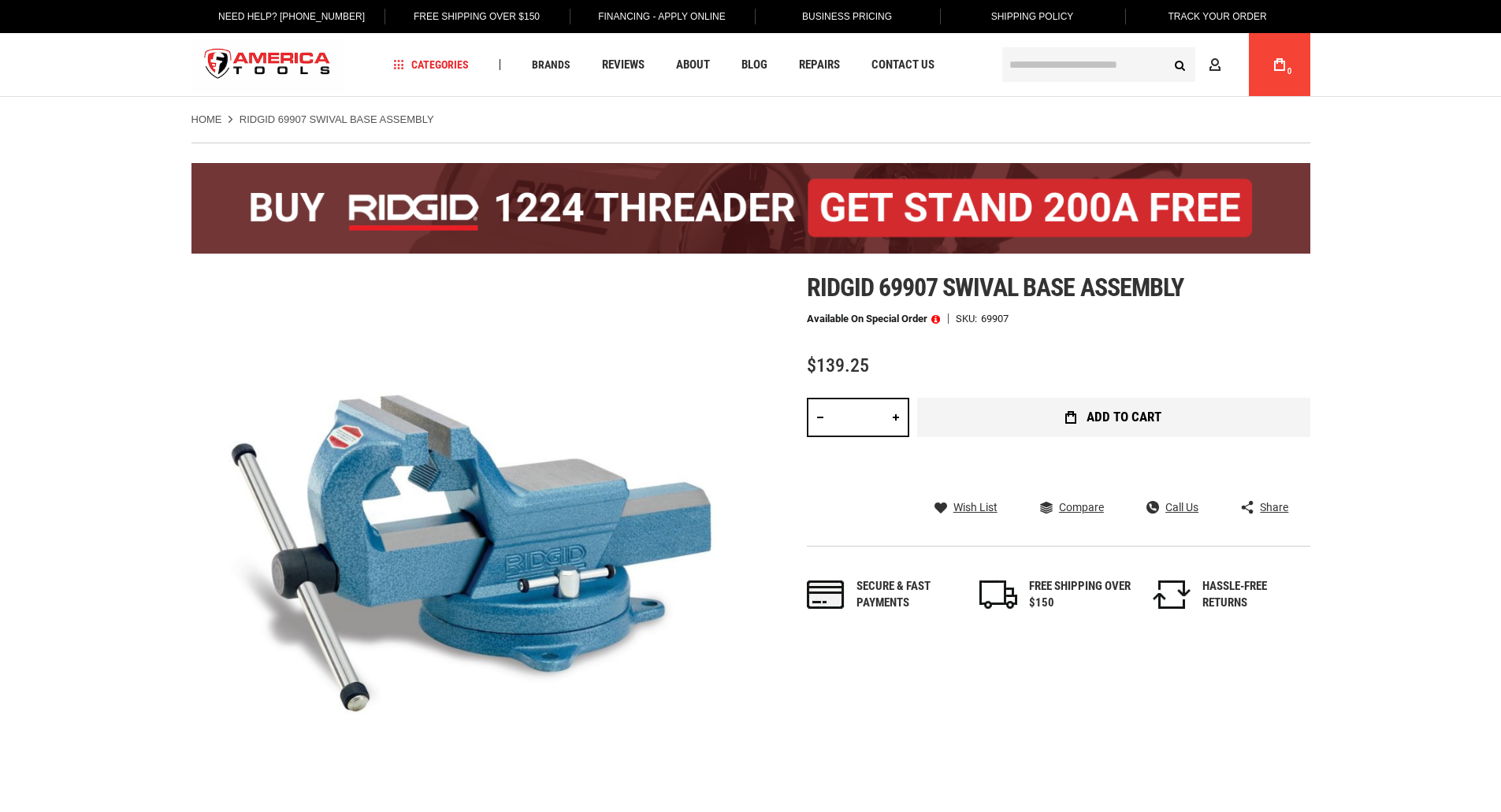
click at [1133, 423] on span "Add to Cart" at bounding box center [1124, 417] width 75 height 13
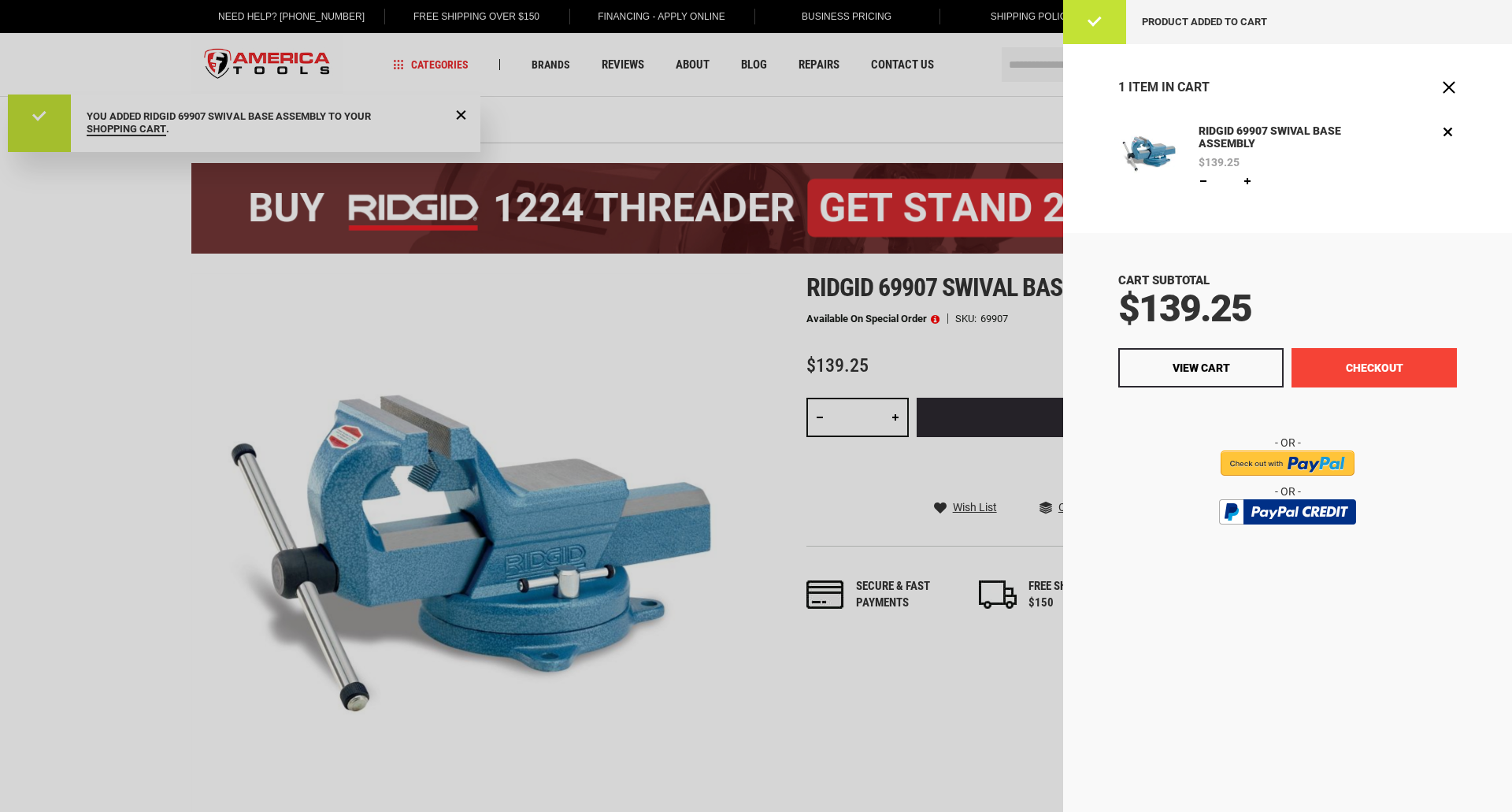
click at [1374, 362] on button "Checkout" at bounding box center [1374, 367] width 165 height 39
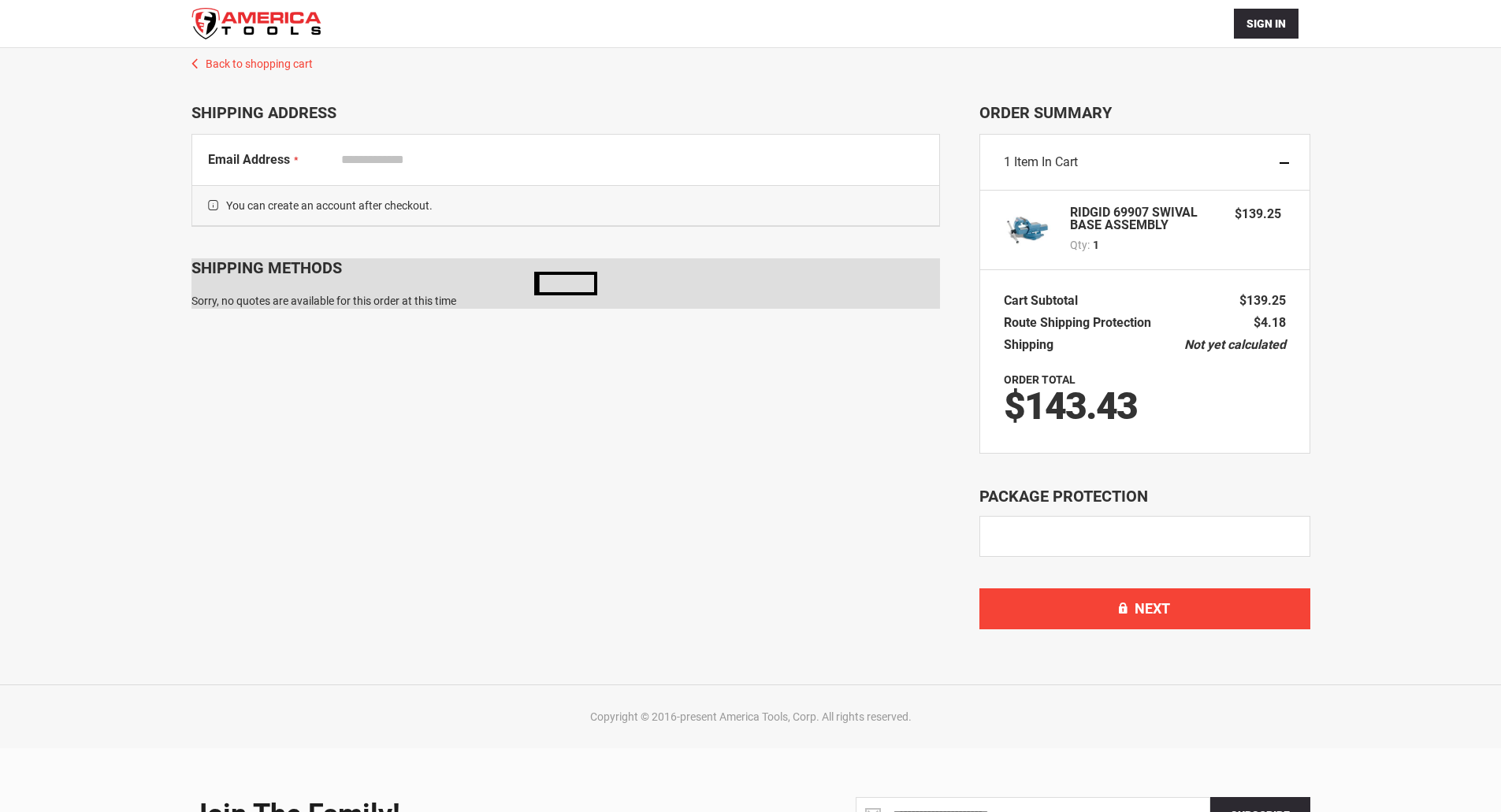
scroll to position [103, 0]
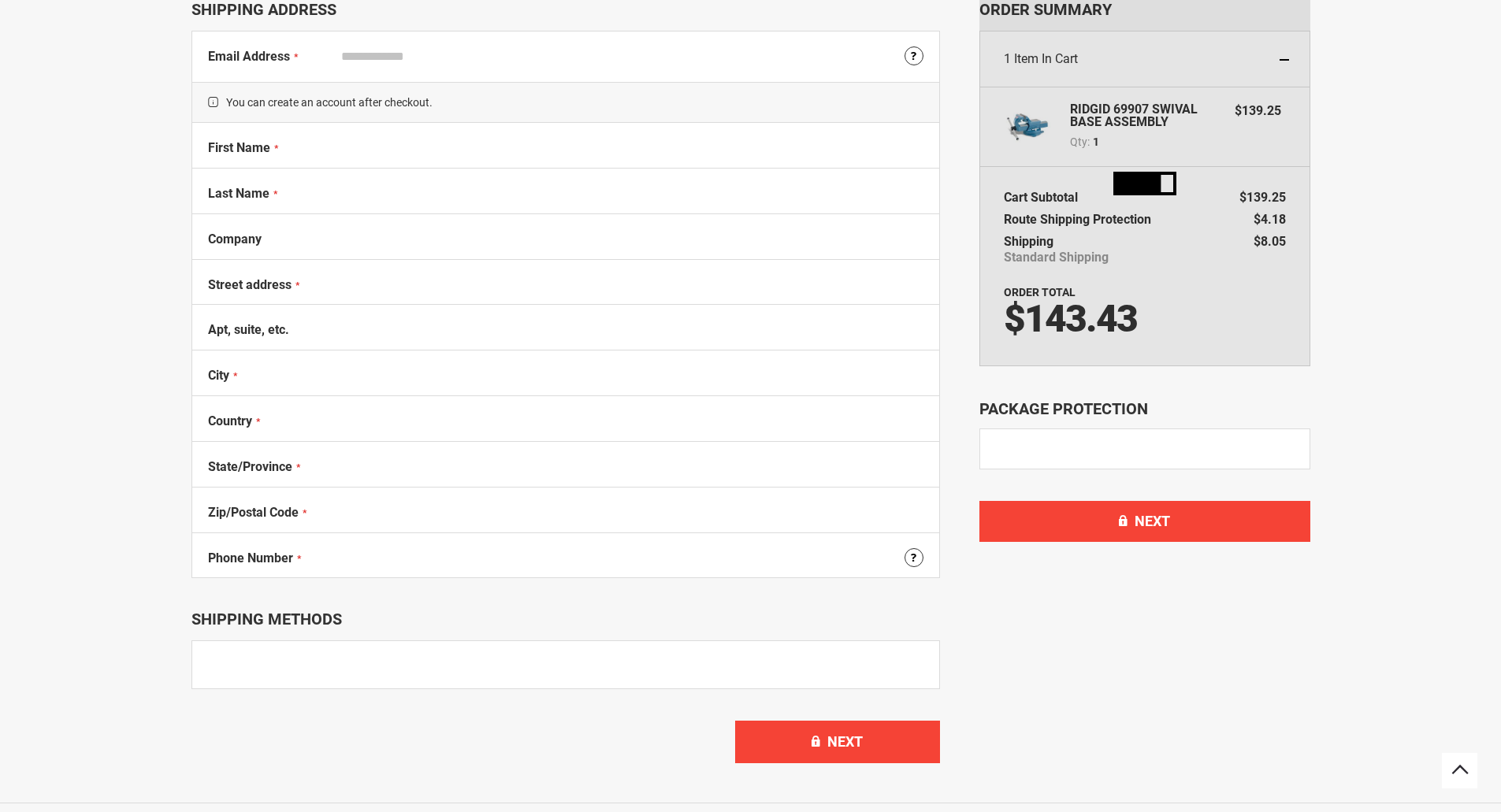
select select "**"
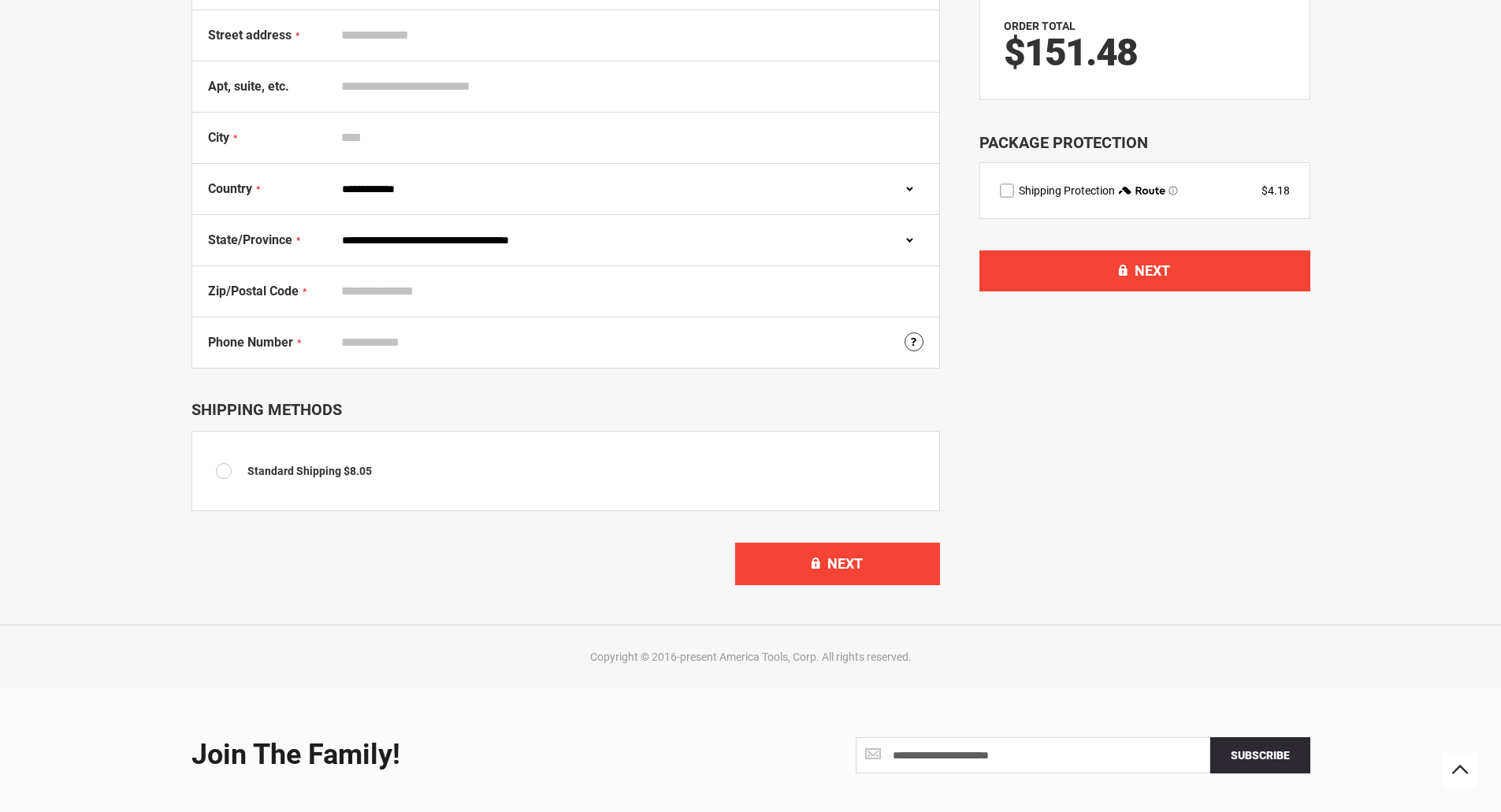
scroll to position [576, 0]
